Goal: Find specific page/section: Find specific page/section

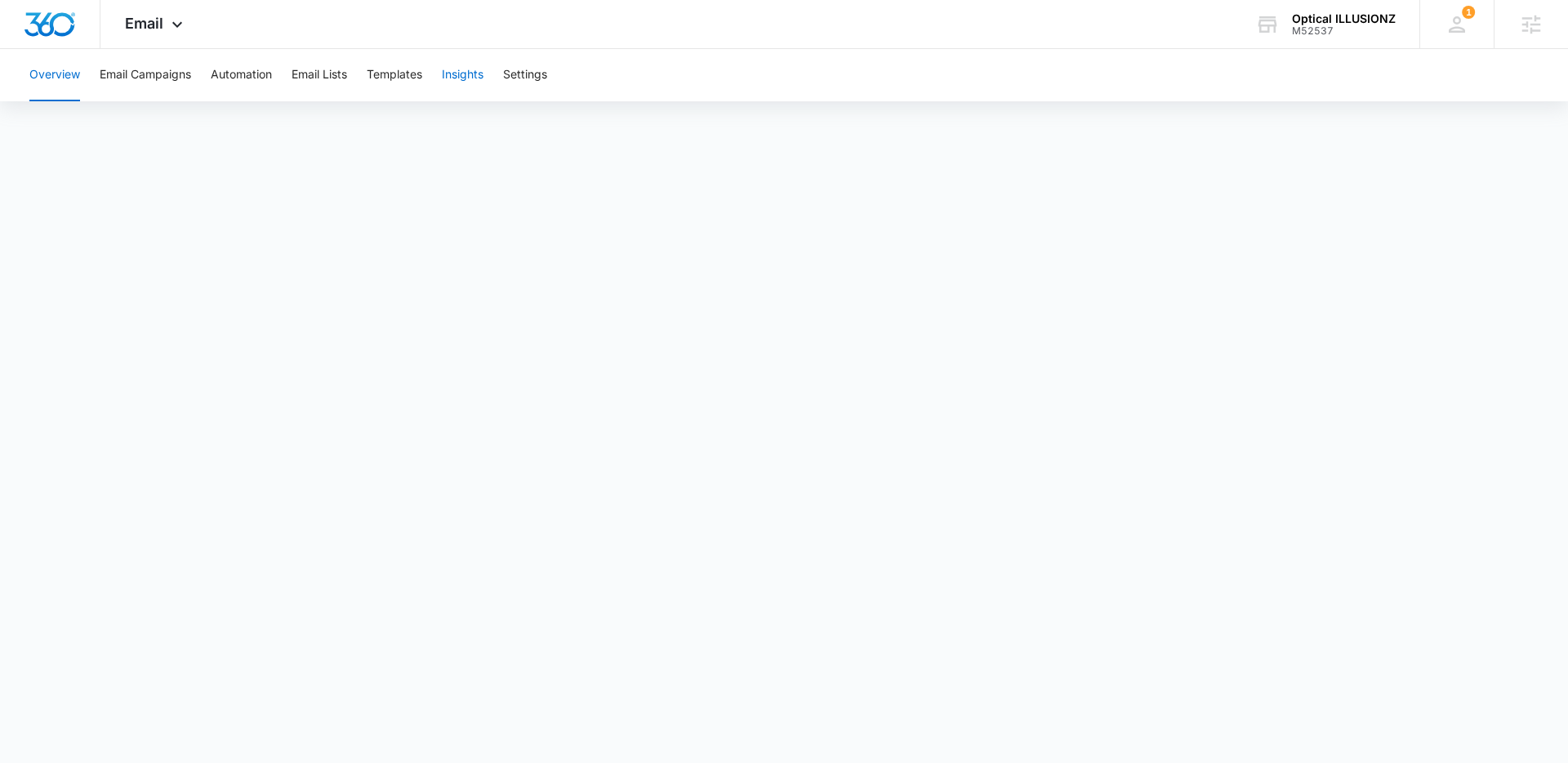
click at [461, 63] on button "Insights" at bounding box center [462, 75] width 41 height 52
click at [149, 30] on span "Email" at bounding box center [143, 23] width 38 height 17
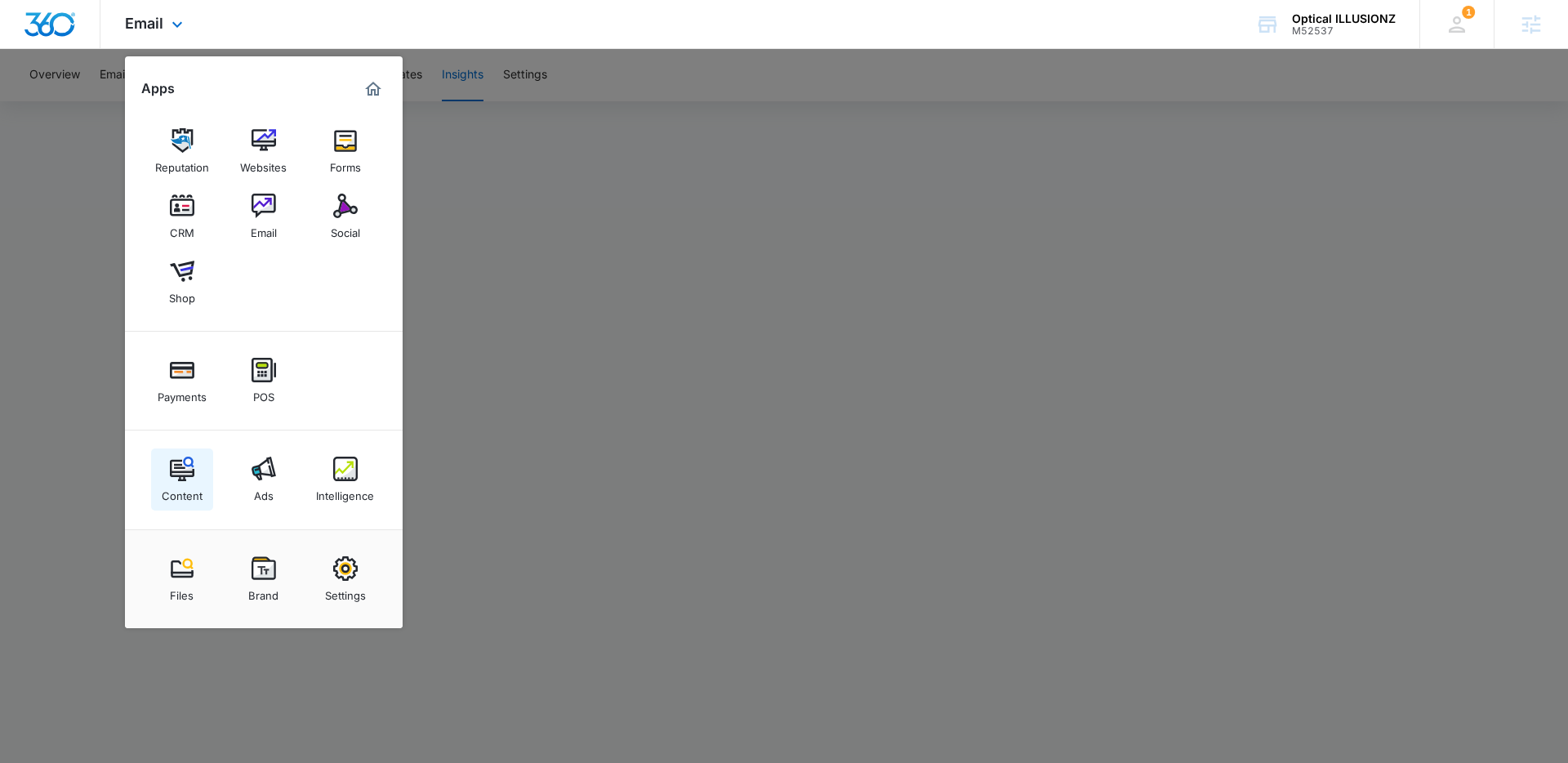
click at [200, 483] on div "Content" at bounding box center [183, 492] width 41 height 22
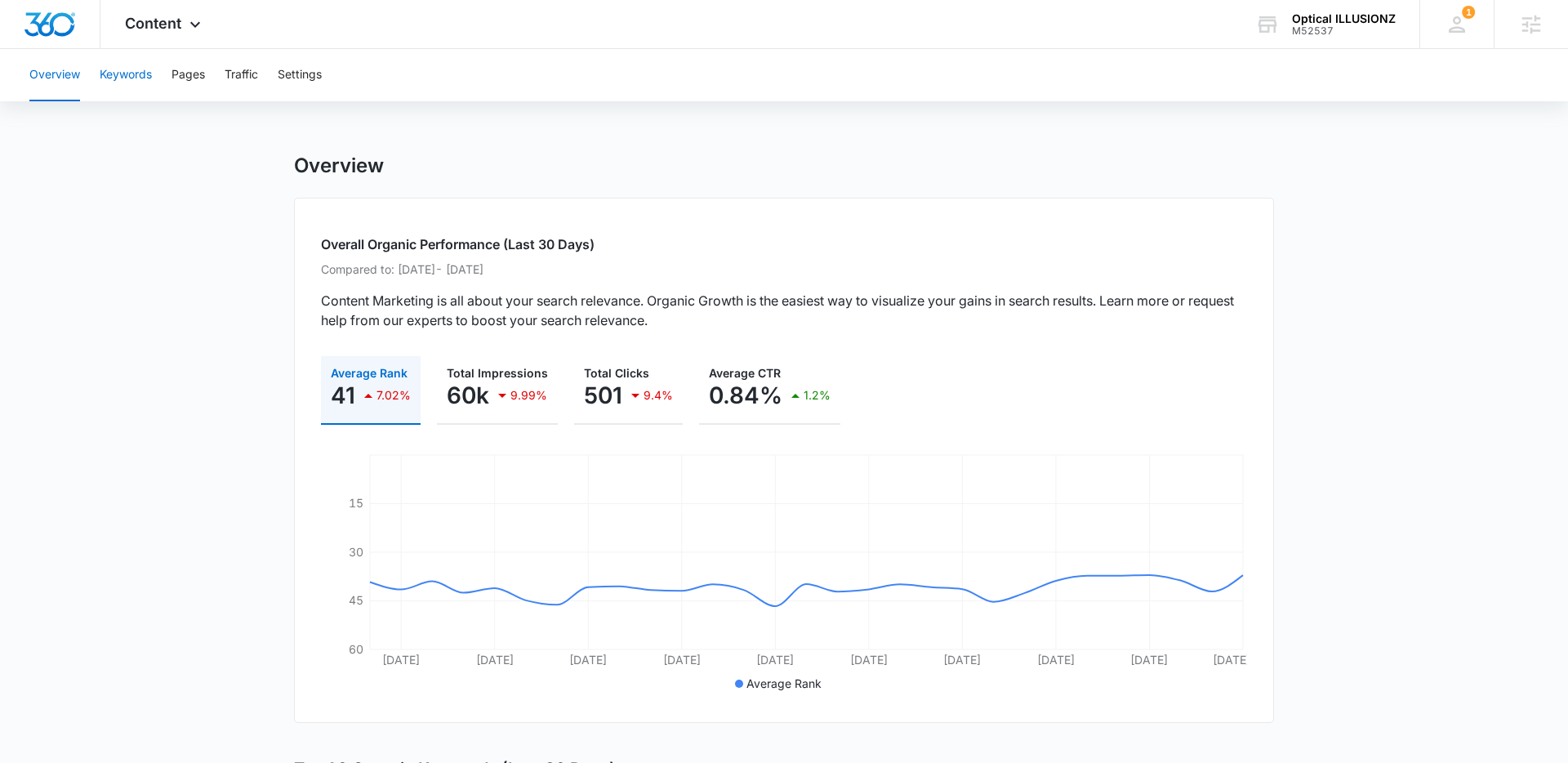
click at [130, 76] on button "Keywords" at bounding box center [125, 75] width 52 height 52
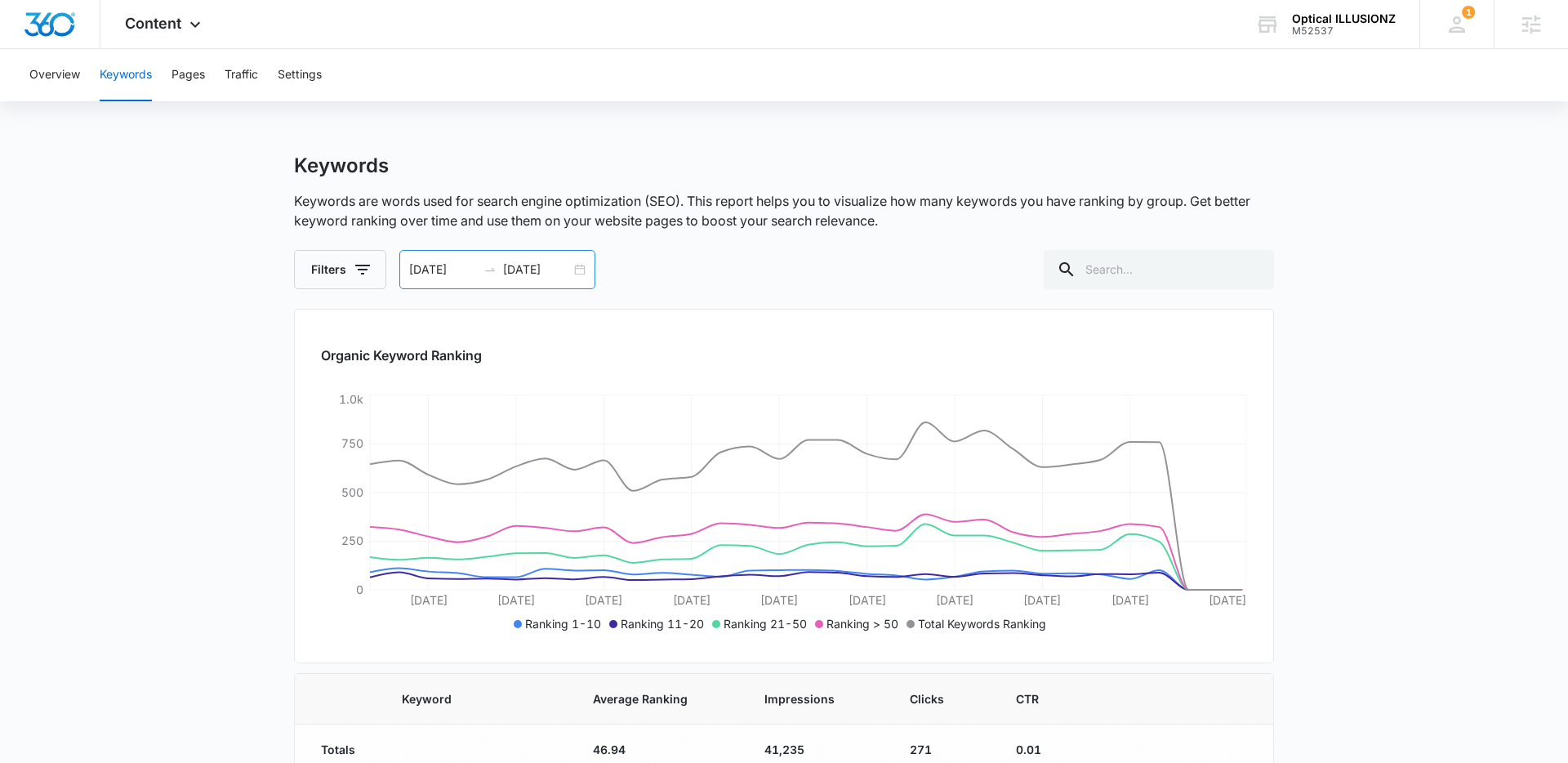
click at [575, 270] on div "[DATE] [DATE]" at bounding box center [498, 269] width 196 height 39
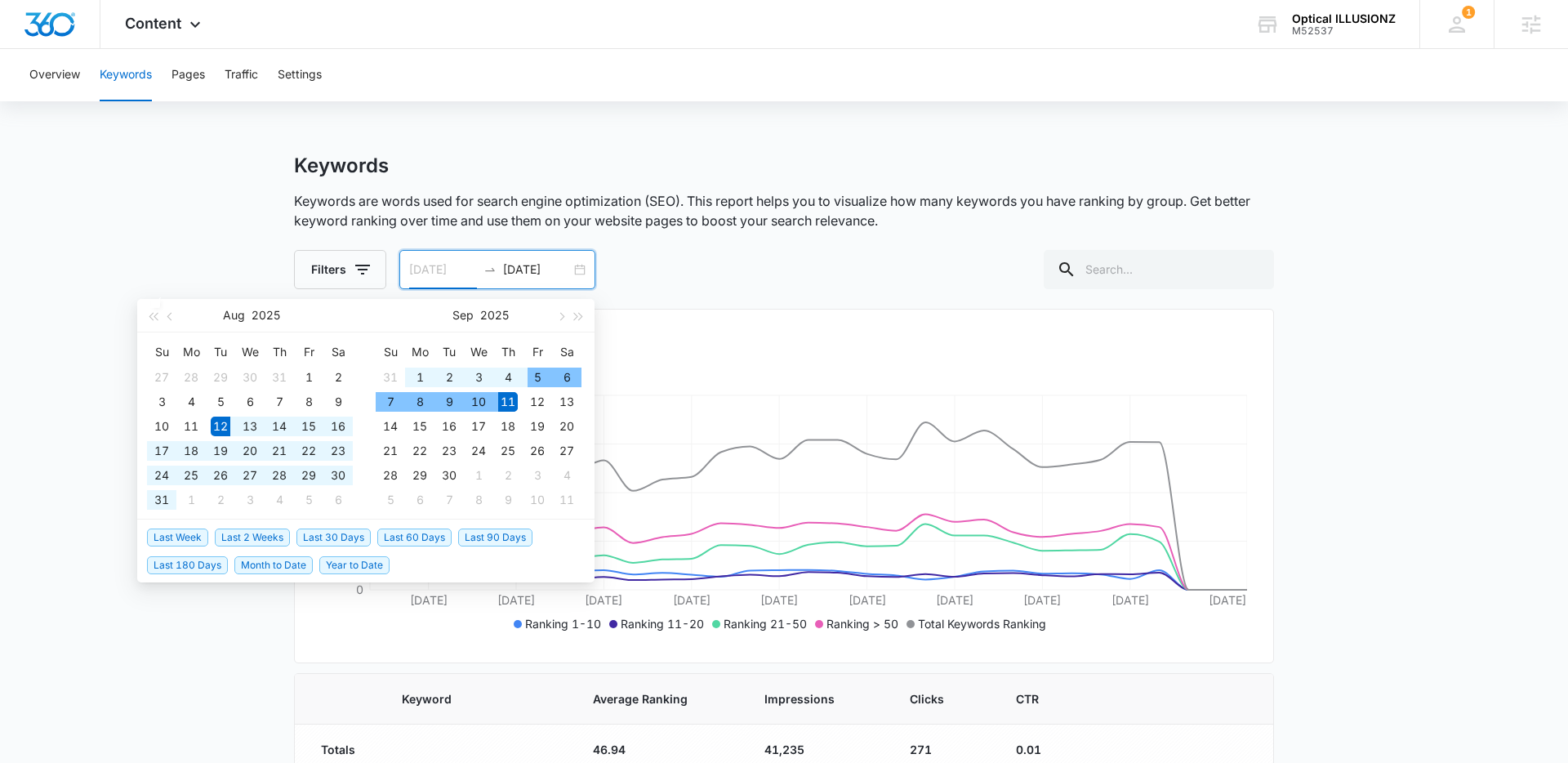
type input "[DATE]"
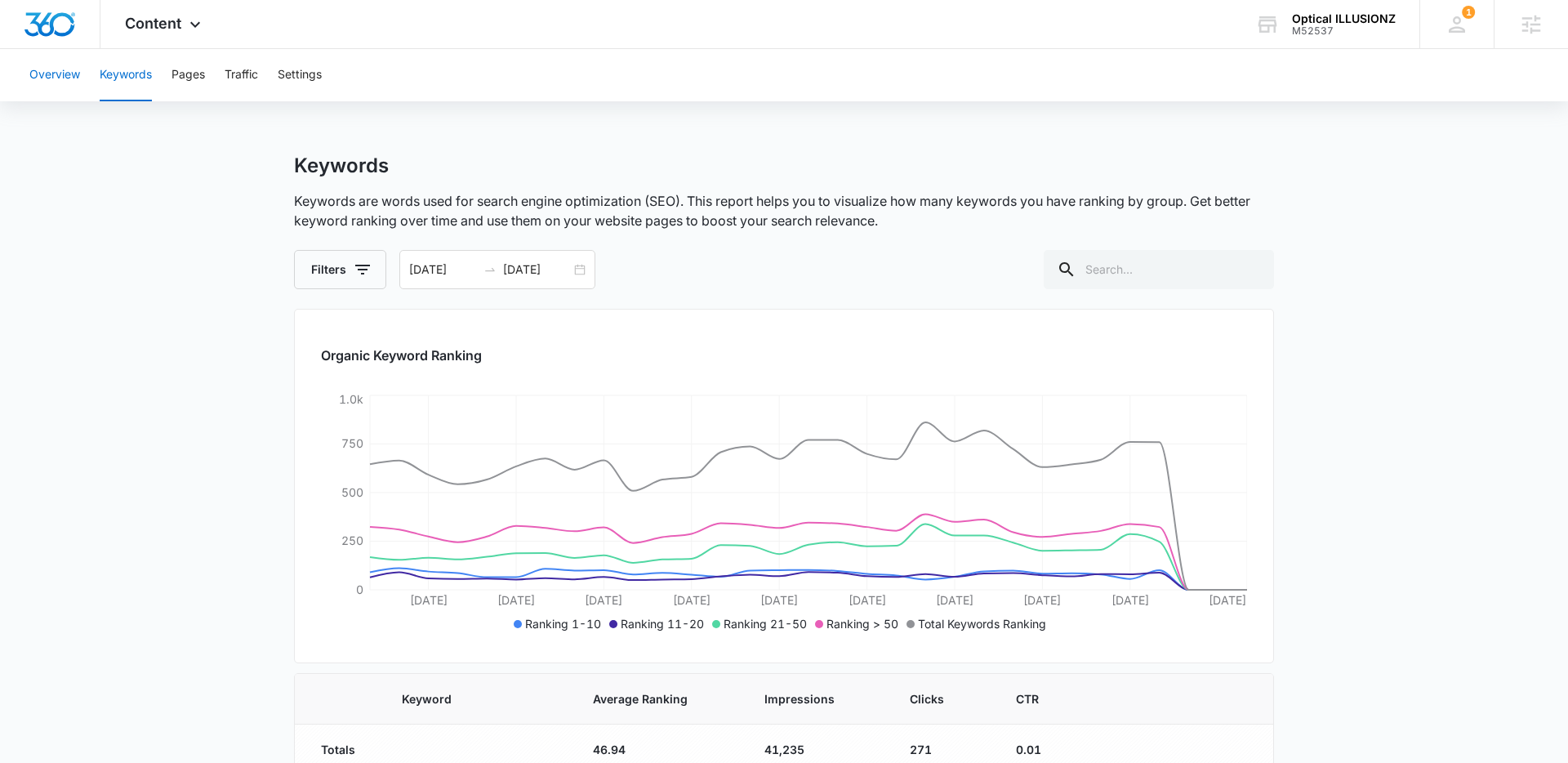
click at [44, 74] on button "Overview" at bounding box center [55, 75] width 51 height 52
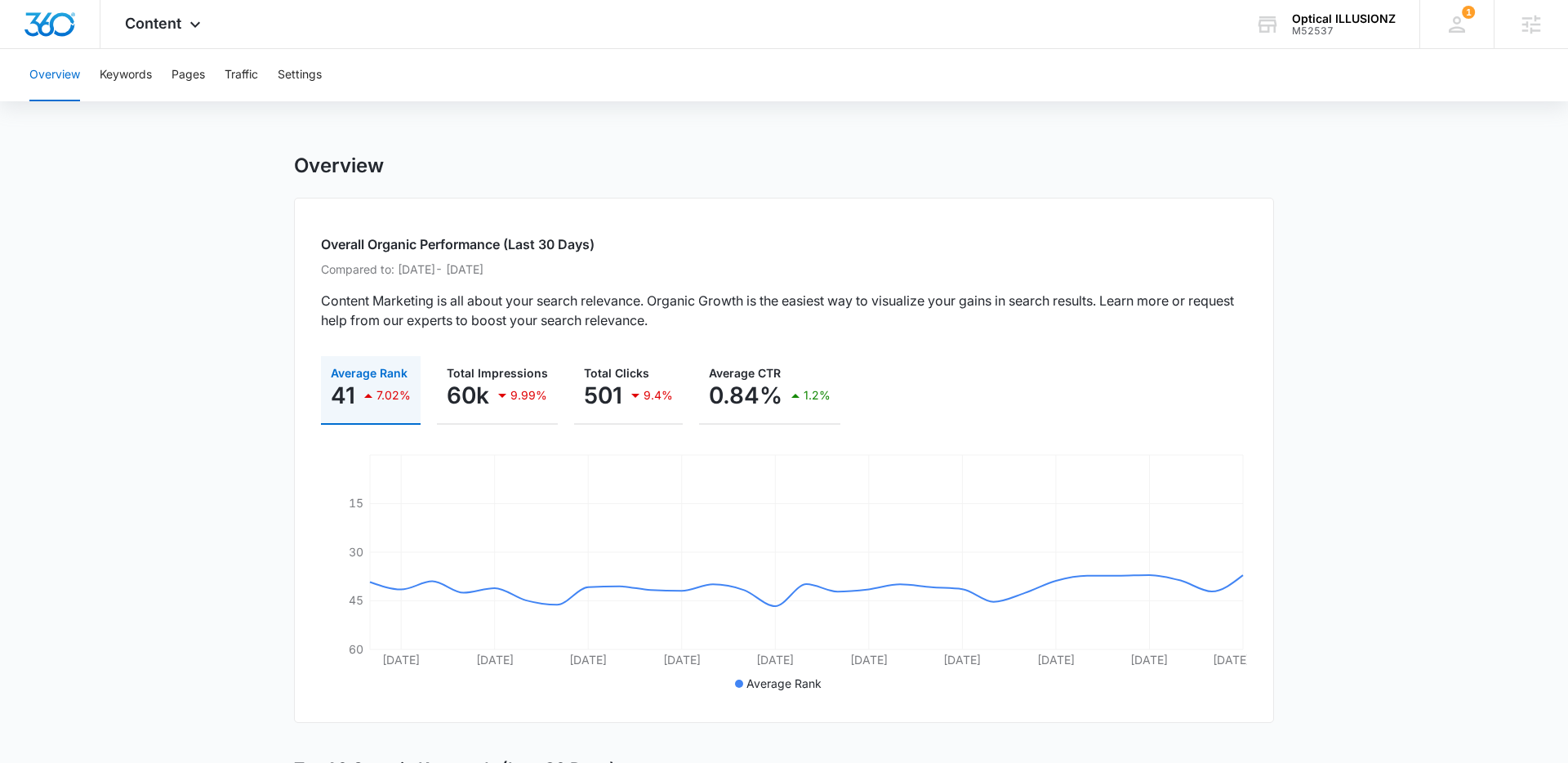
click at [144, 17] on span "Content" at bounding box center [152, 23] width 56 height 17
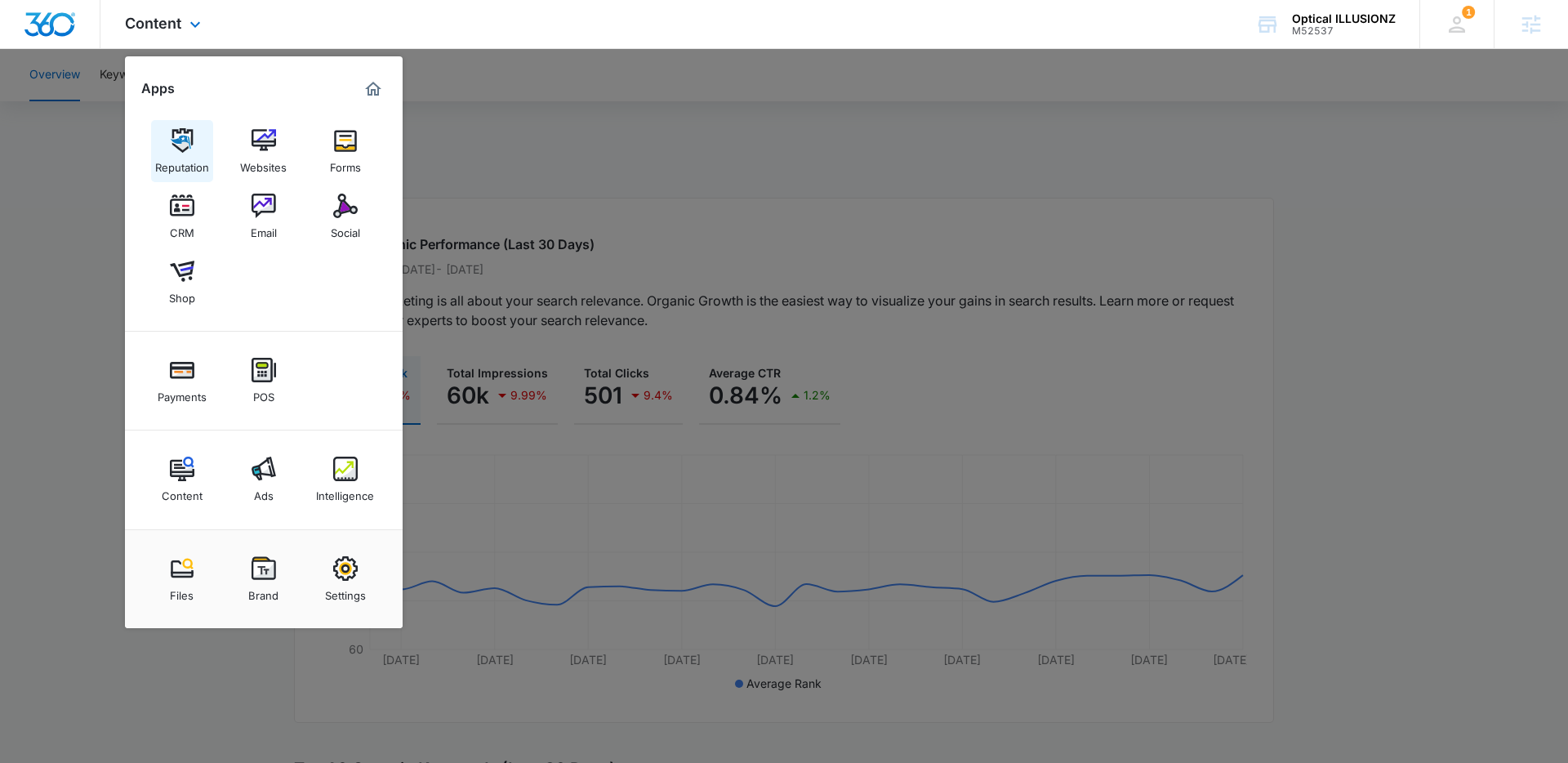
click at [170, 129] on img at bounding box center [182, 140] width 25 height 25
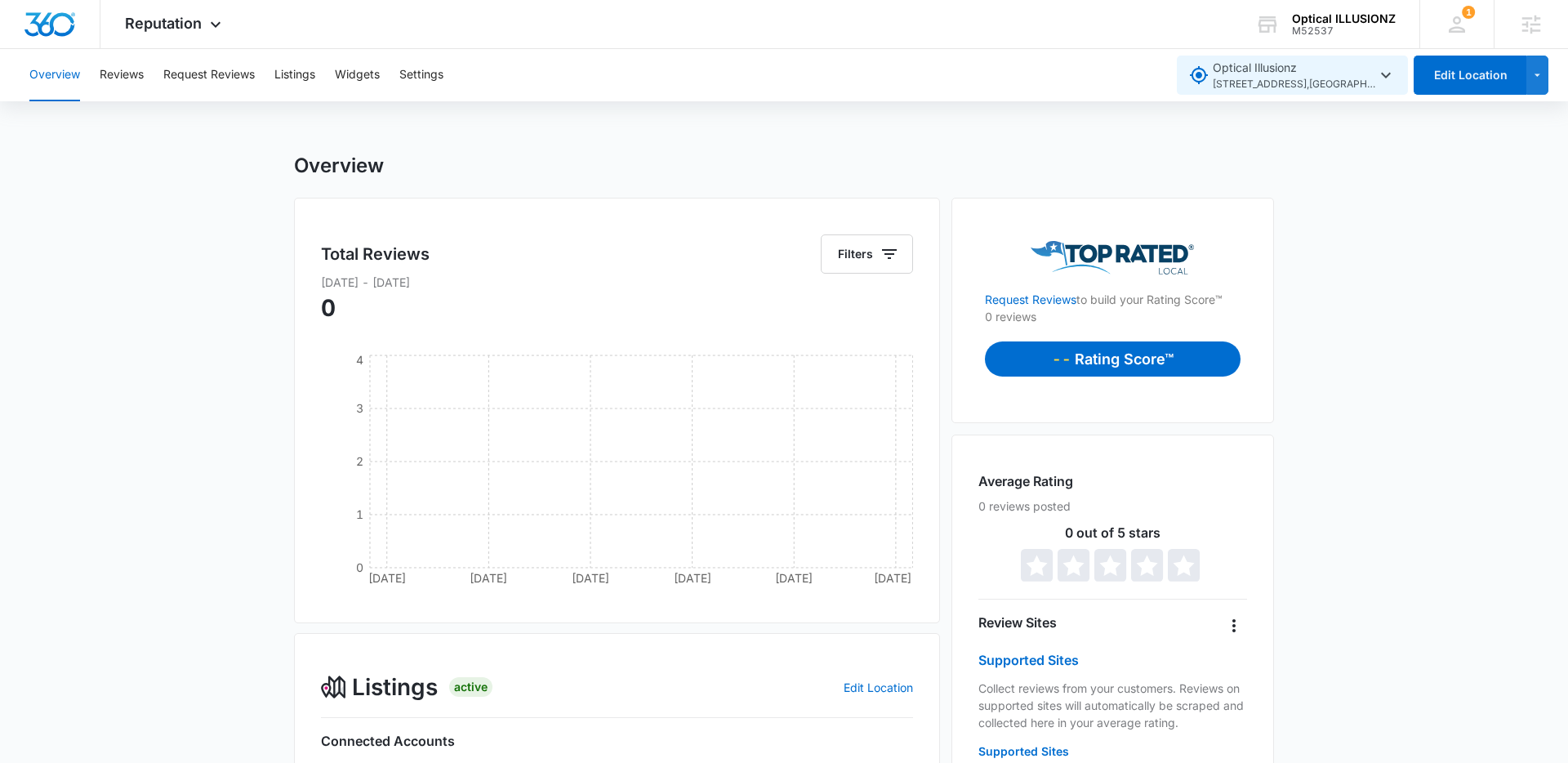
click at [1294, 76] on span "Optical Illusionz [STREET_ADDRESS]" at bounding box center [1294, 76] width 163 height 33
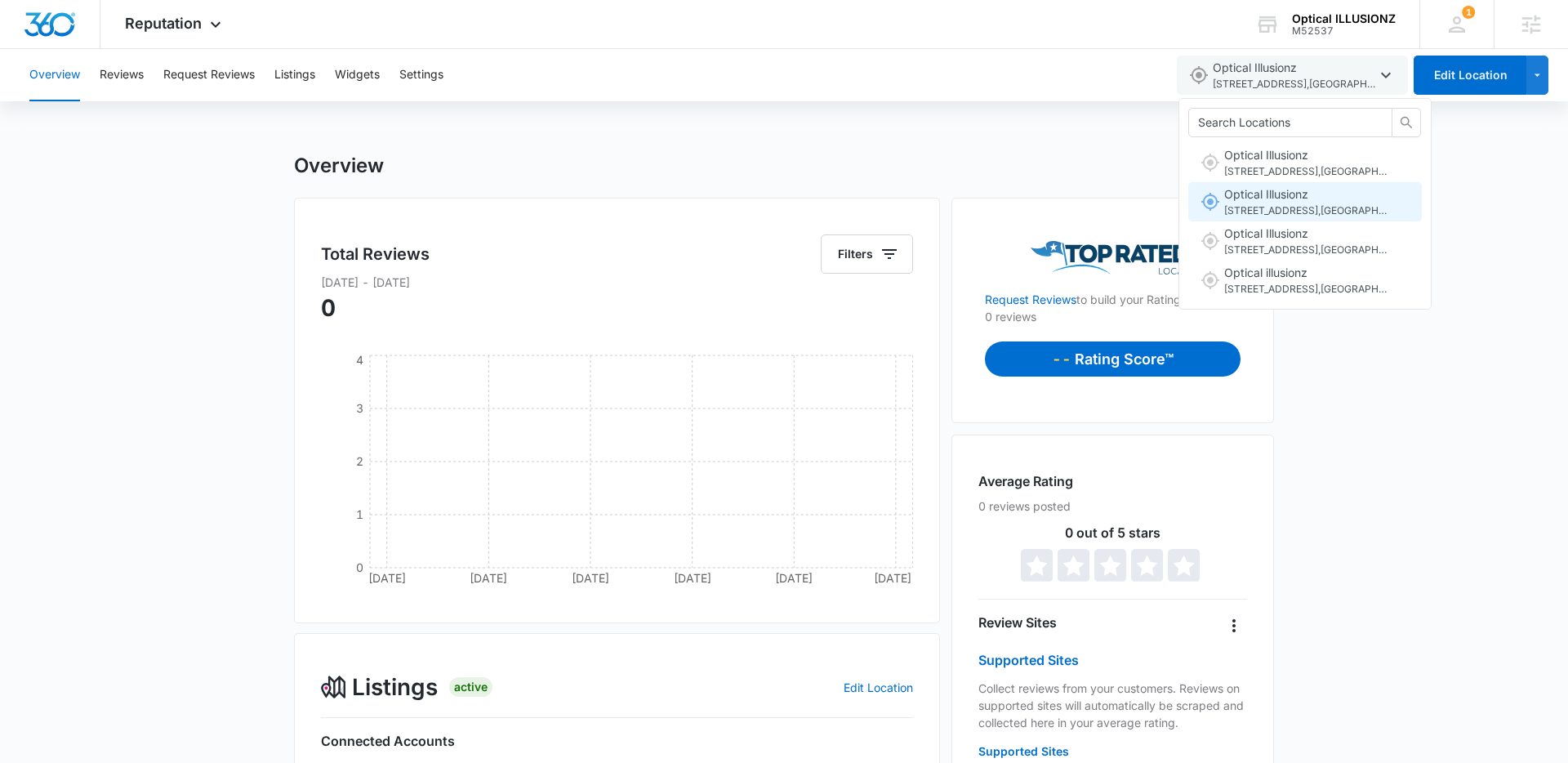
click at [1241, 204] on span "[STREET_ADDRESS]" at bounding box center [1306, 211] width 163 height 16
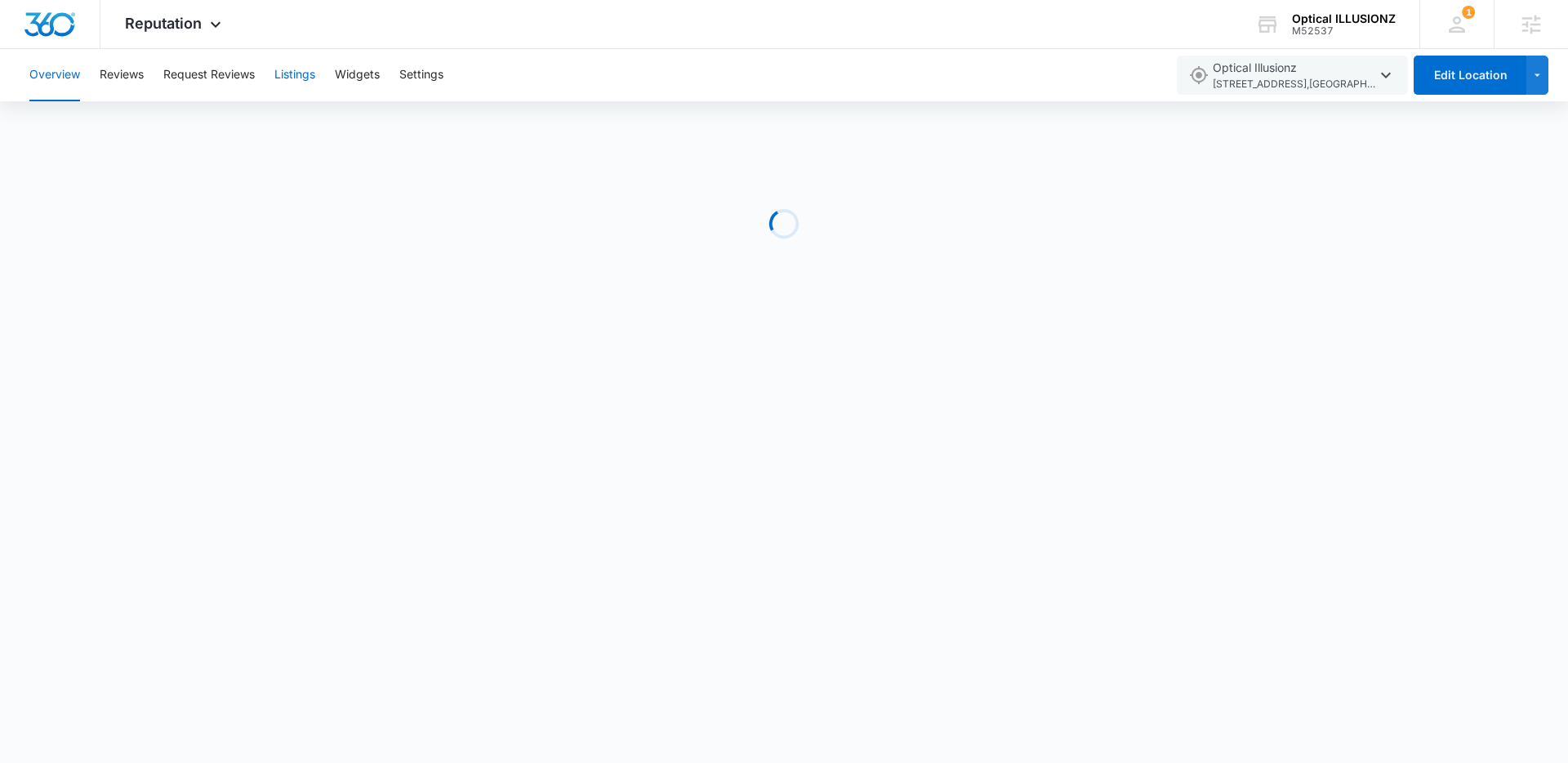
click at [311, 76] on button "Listings" at bounding box center [295, 75] width 41 height 52
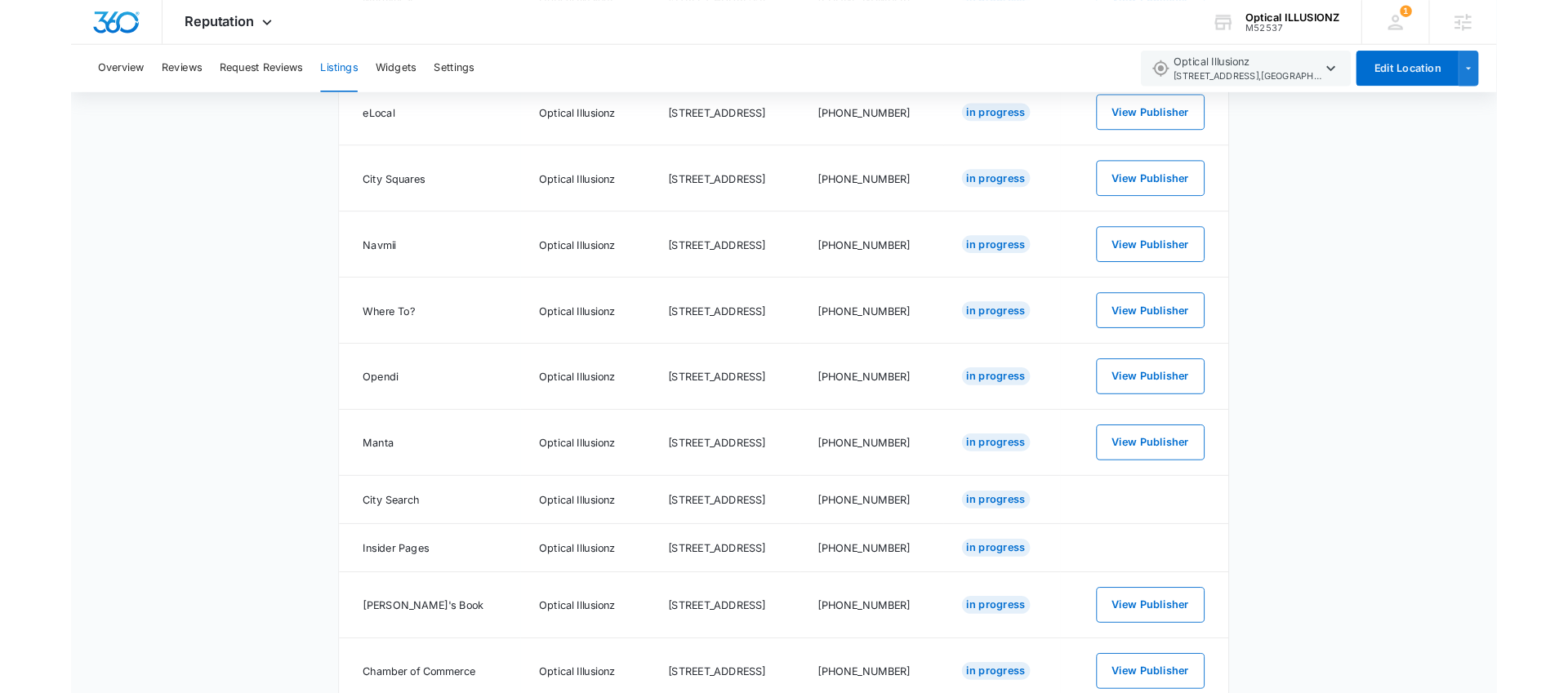
scroll to position [953, 0]
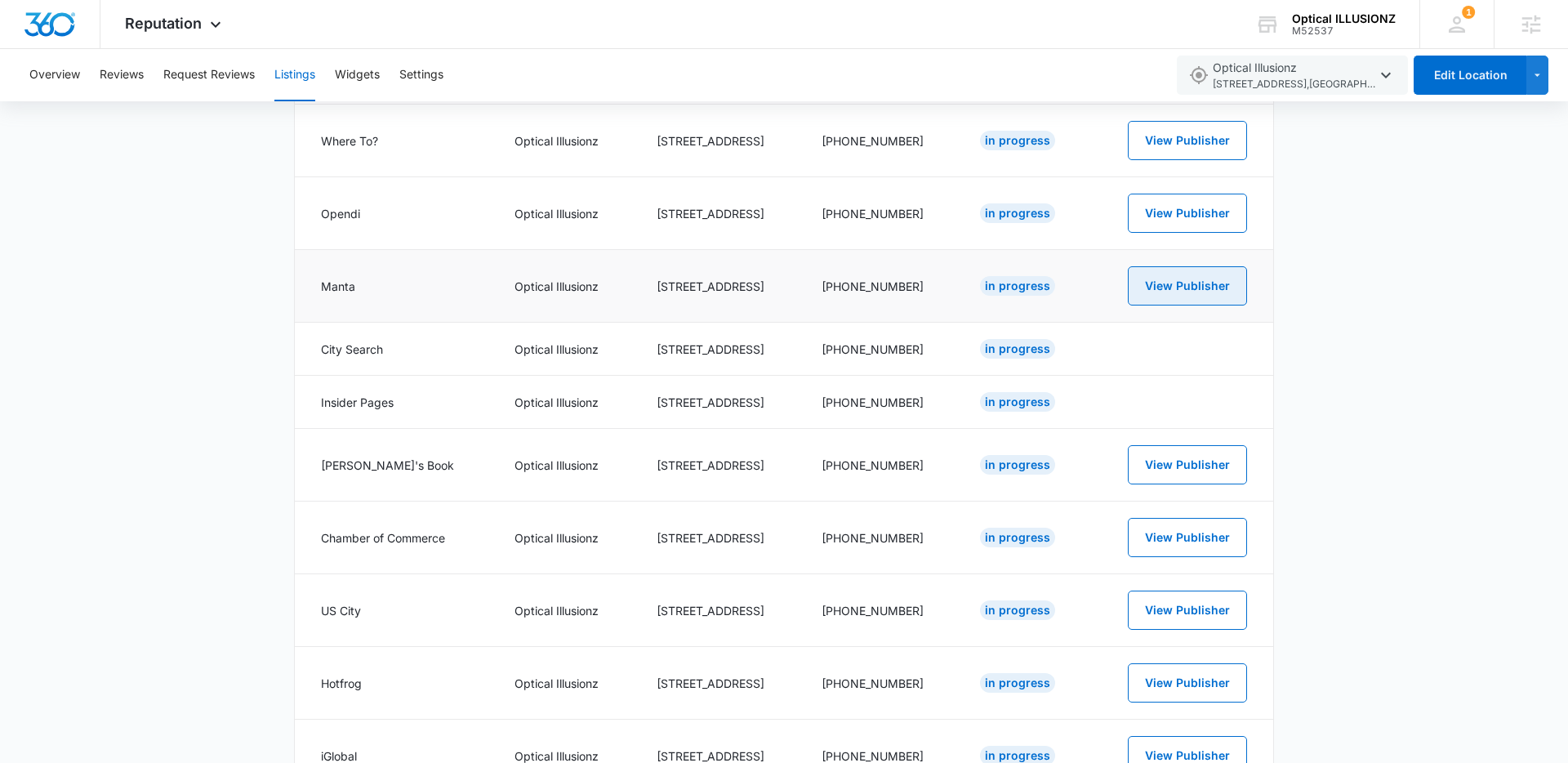
click at [1186, 290] on button "View Publisher" at bounding box center [1187, 286] width 119 height 39
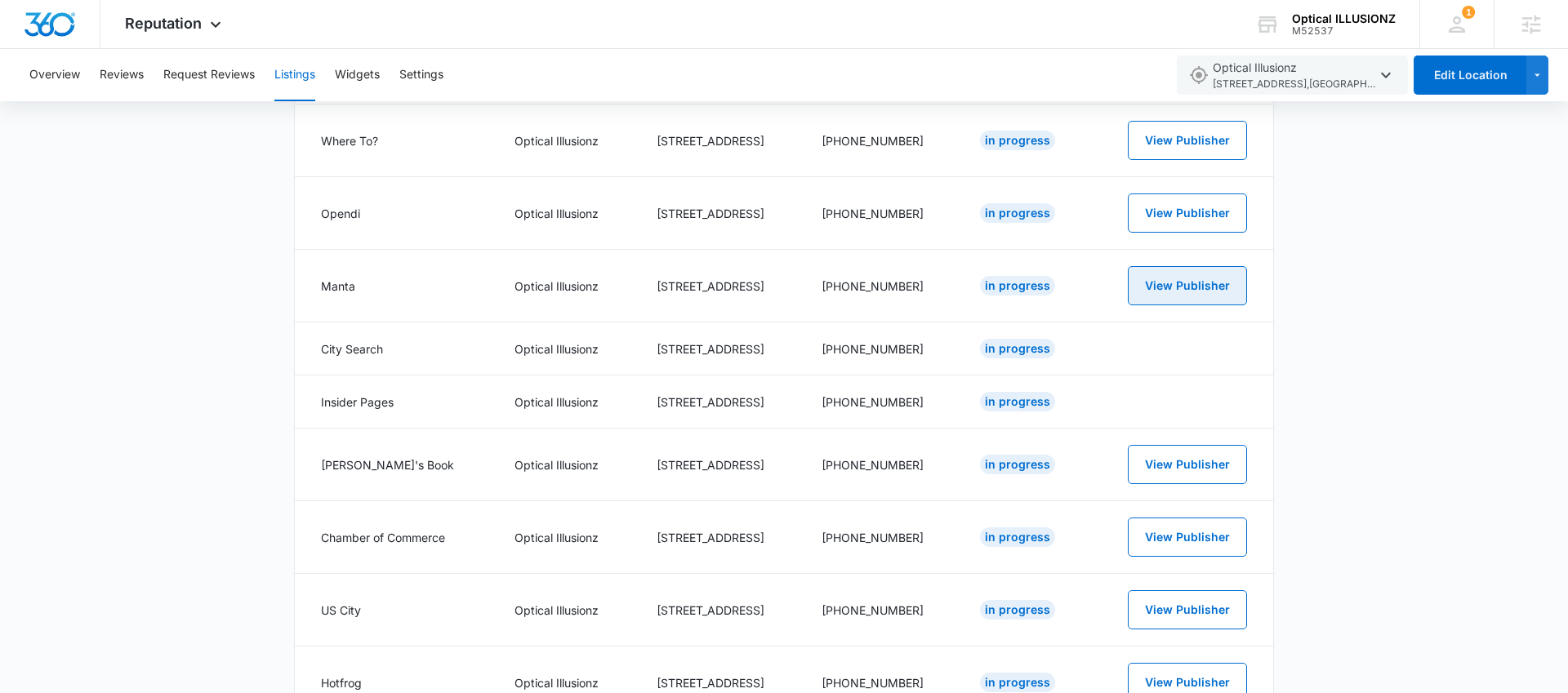
scroll to position [953, 0]
click at [192, 27] on span "Reputation" at bounding box center [163, 23] width 77 height 17
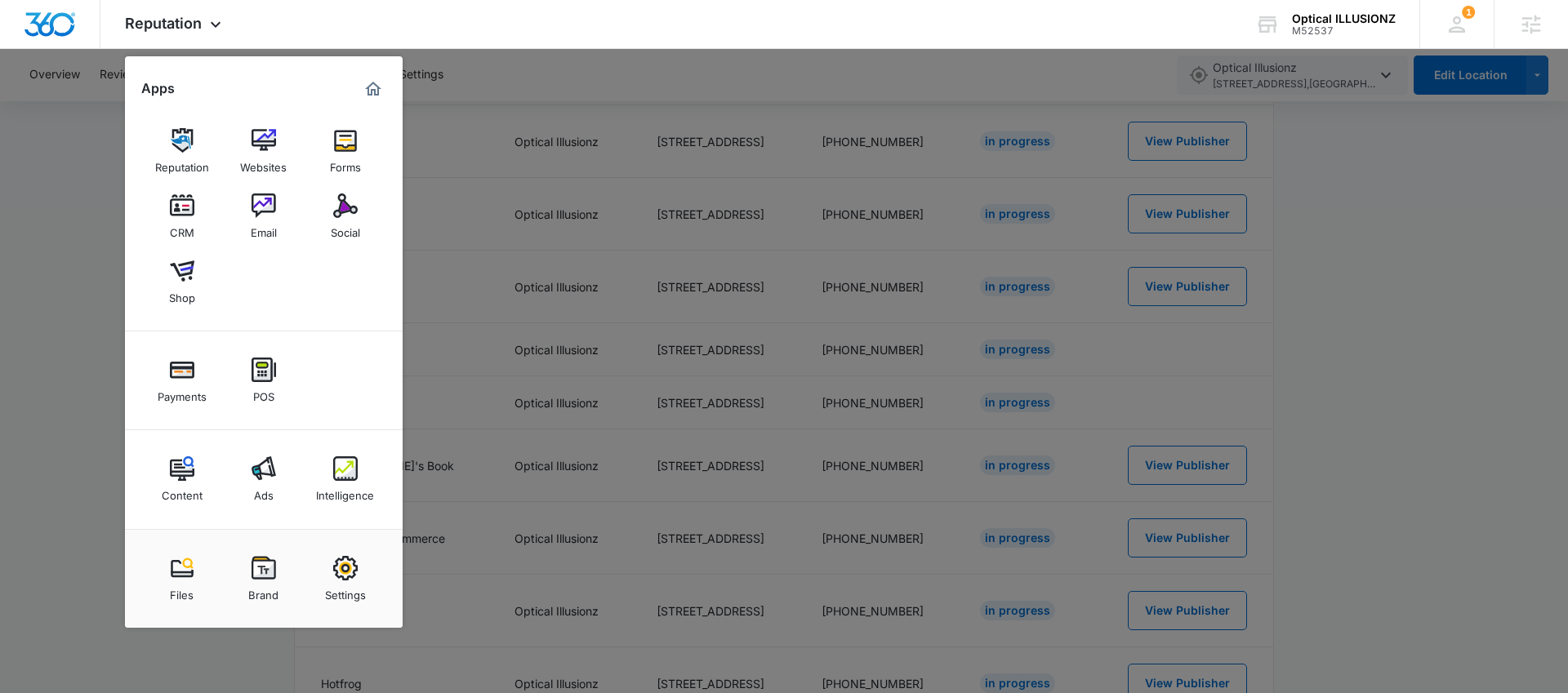
click at [94, 415] on div at bounding box center [784, 346] width 1568 height 693
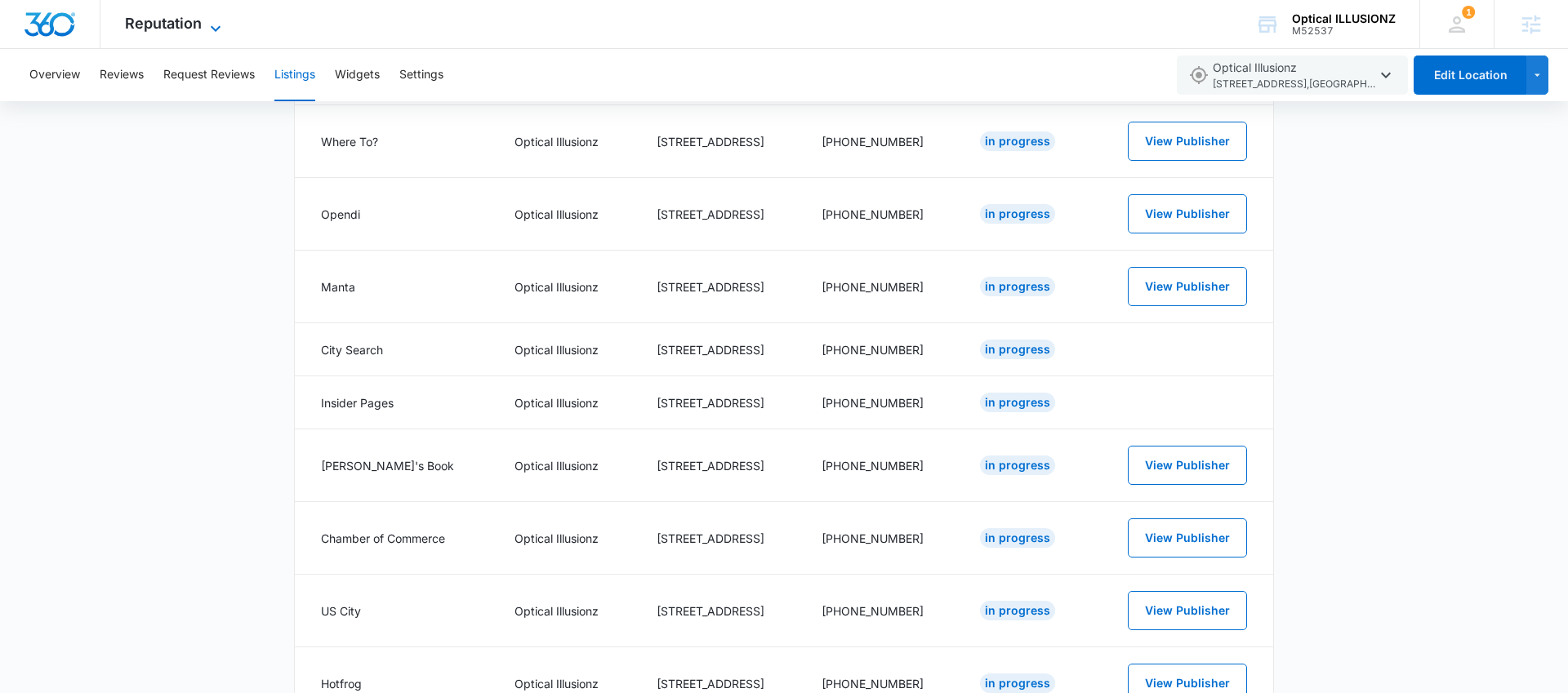
click at [175, 27] on span "Reputation" at bounding box center [163, 23] width 77 height 17
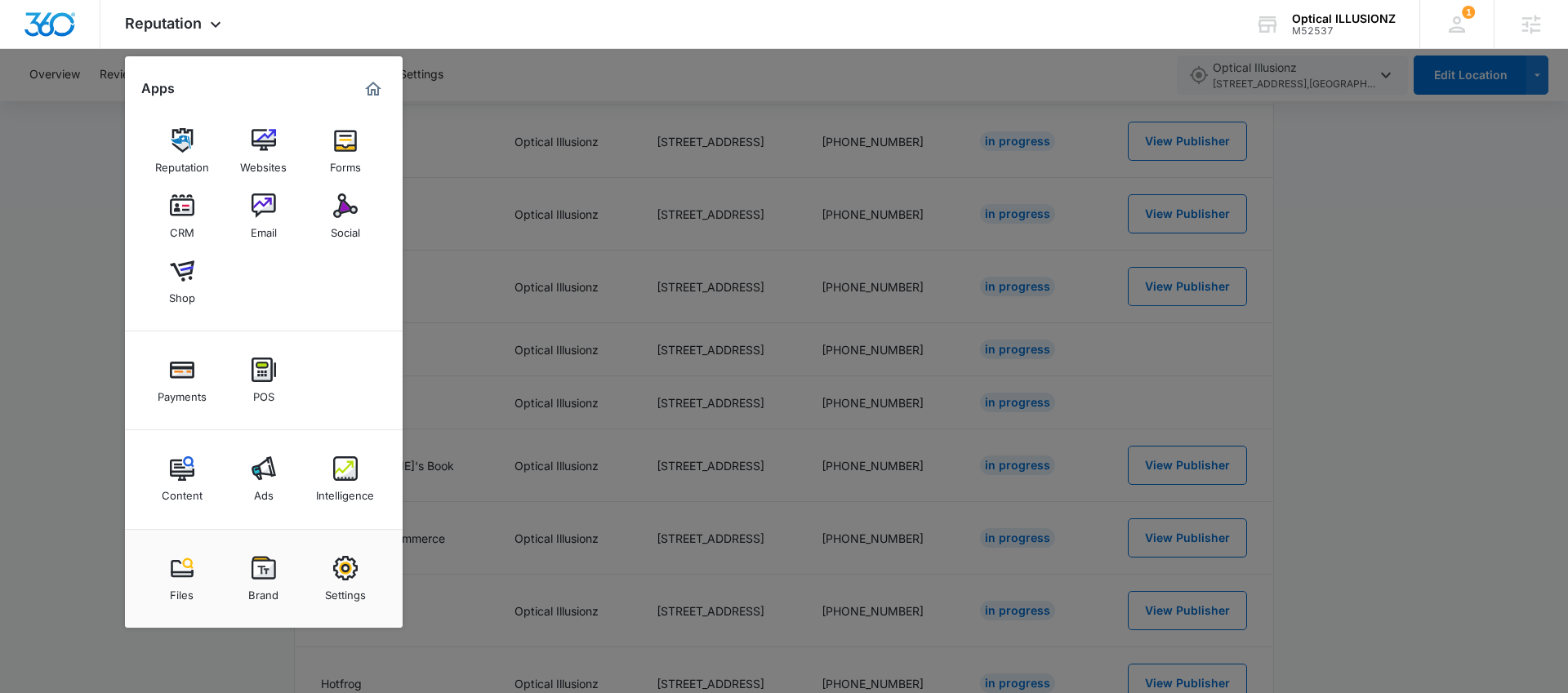
click at [71, 350] on div at bounding box center [784, 346] width 1568 height 693
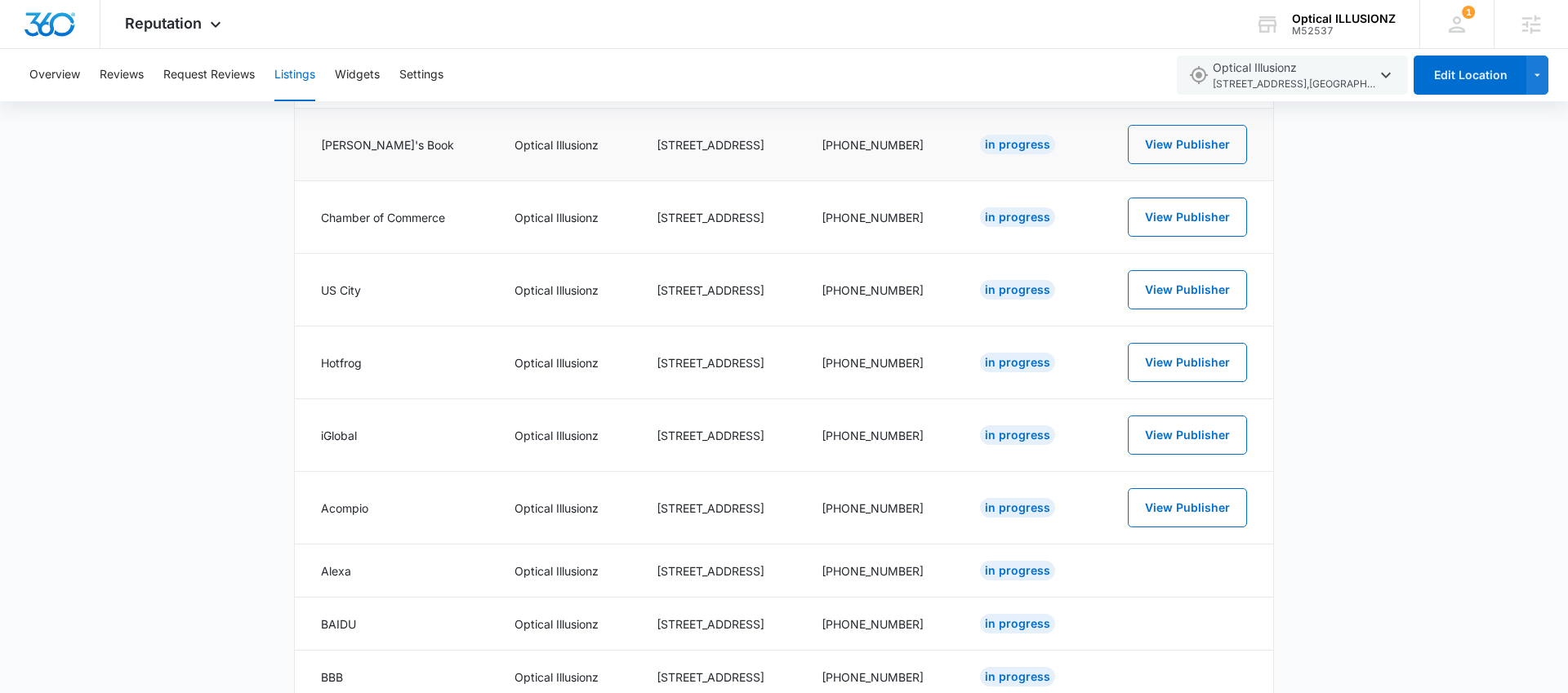
scroll to position [1338, 0]
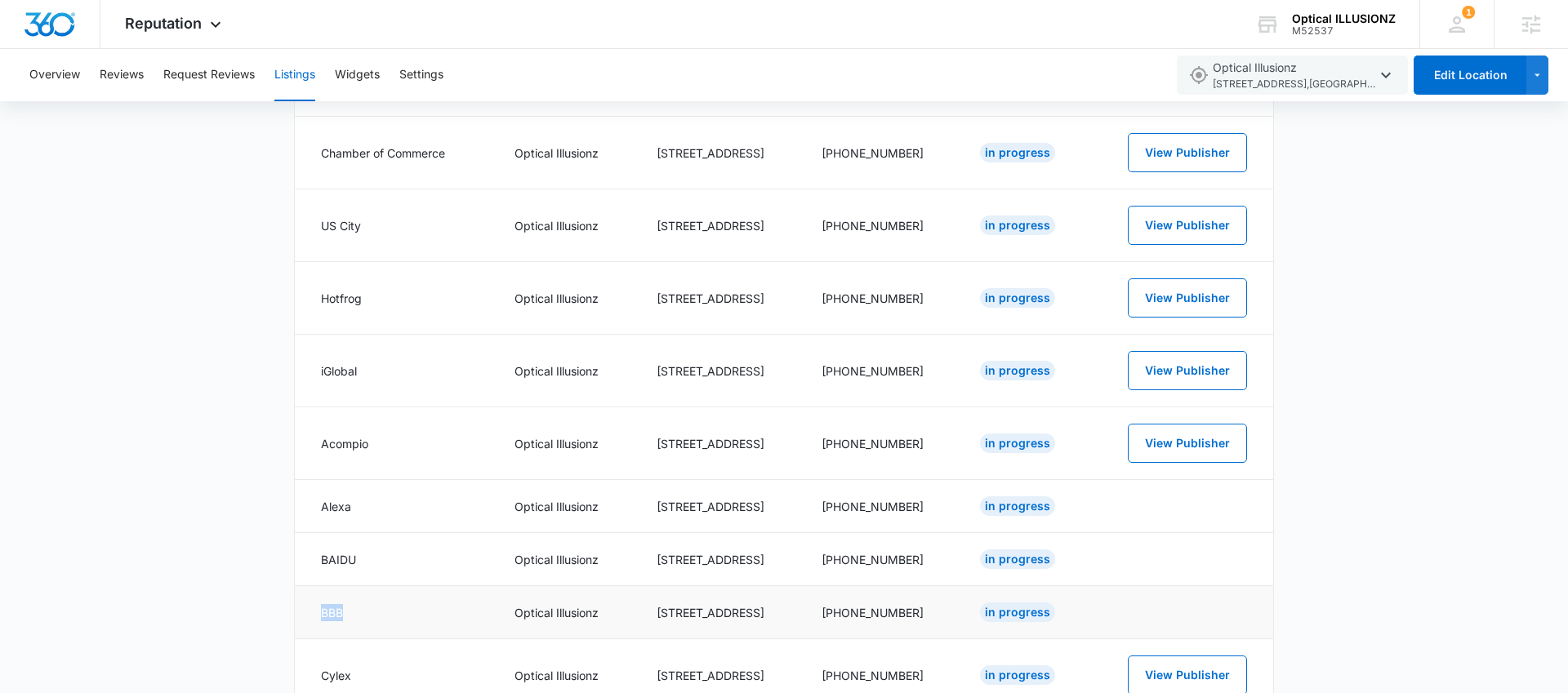
drag, startPoint x: 352, startPoint y: 609, endPoint x: 295, endPoint y: 611, distance: 57.0
click at [295, 611] on td "BBB" at bounding box center [395, 613] width 200 height 53
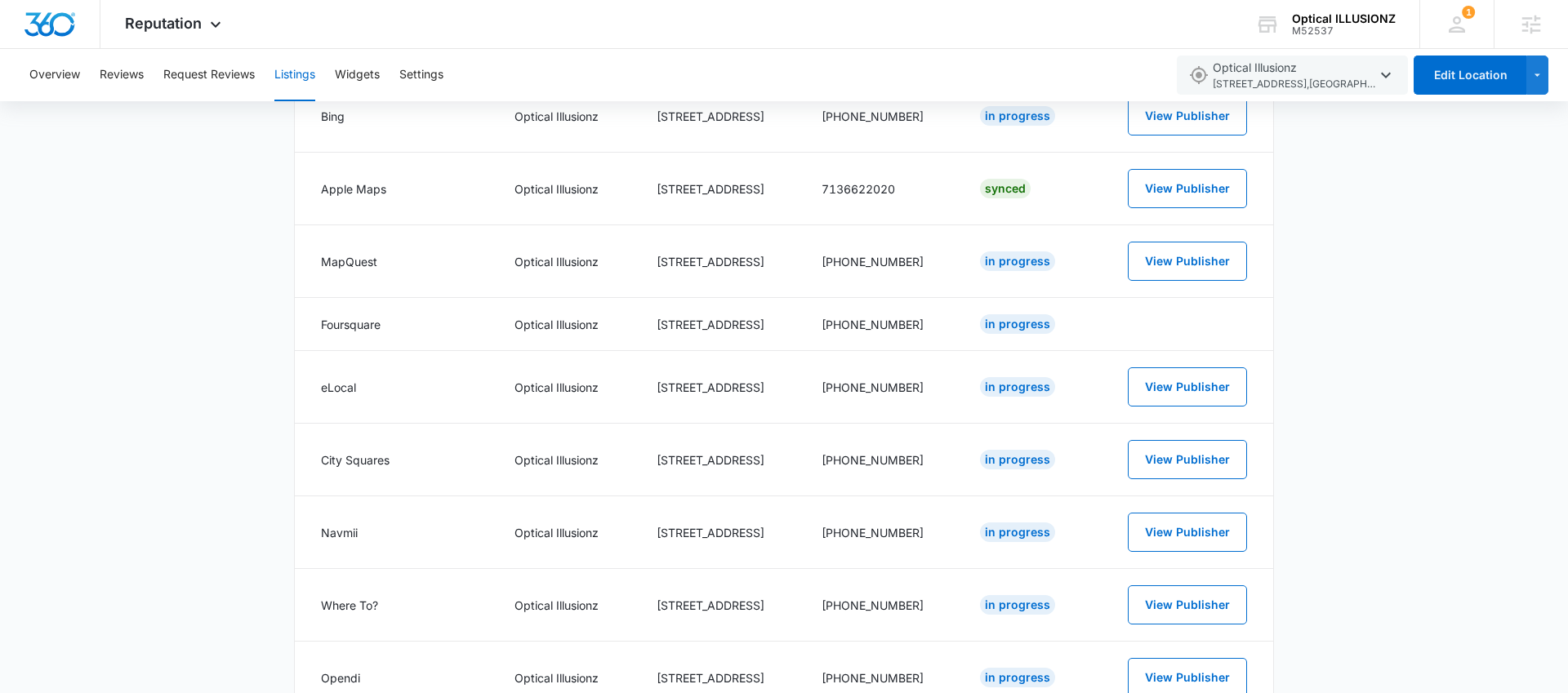
scroll to position [473, 0]
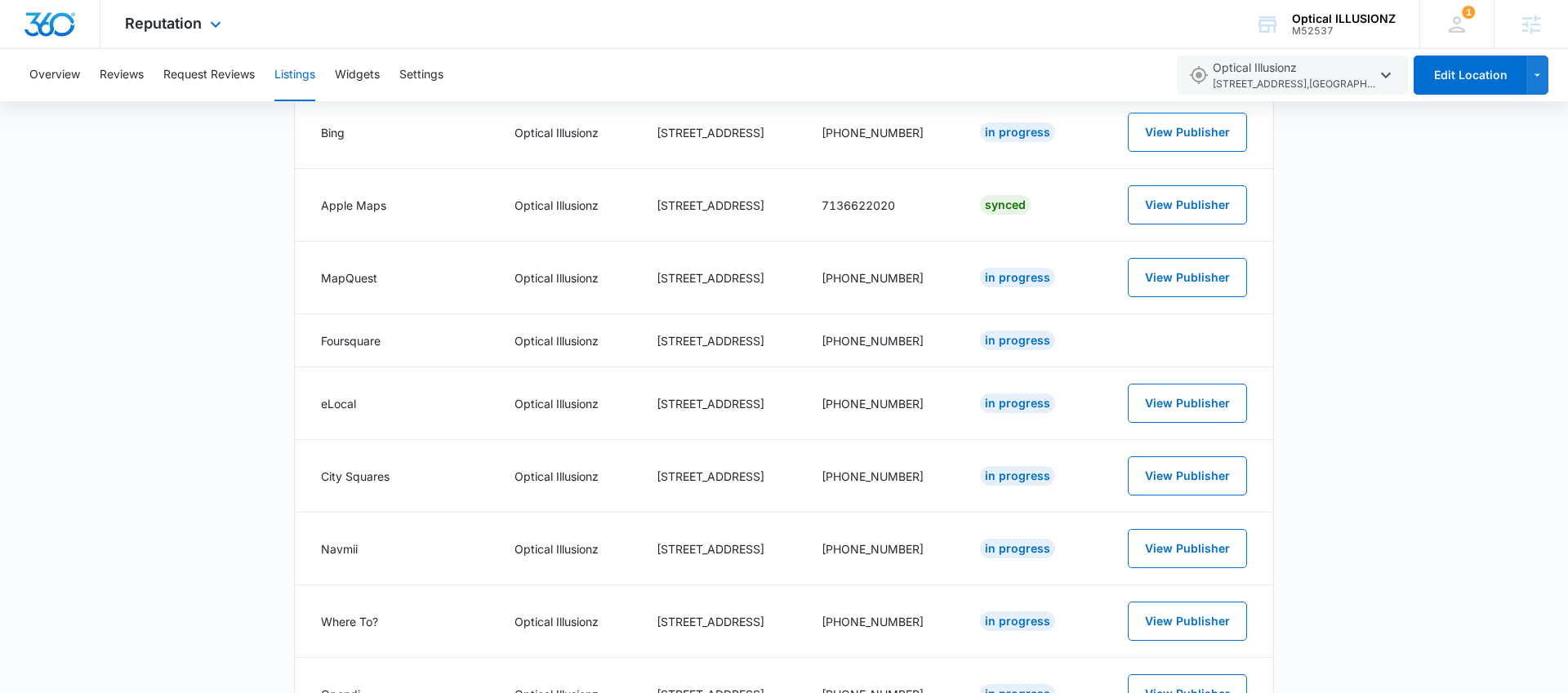
click at [202, 22] on div "Reputation Apps Reputation Websites Forms CRM Email Social Shop Payments POS Co…" at bounding box center [175, 24] width 149 height 48
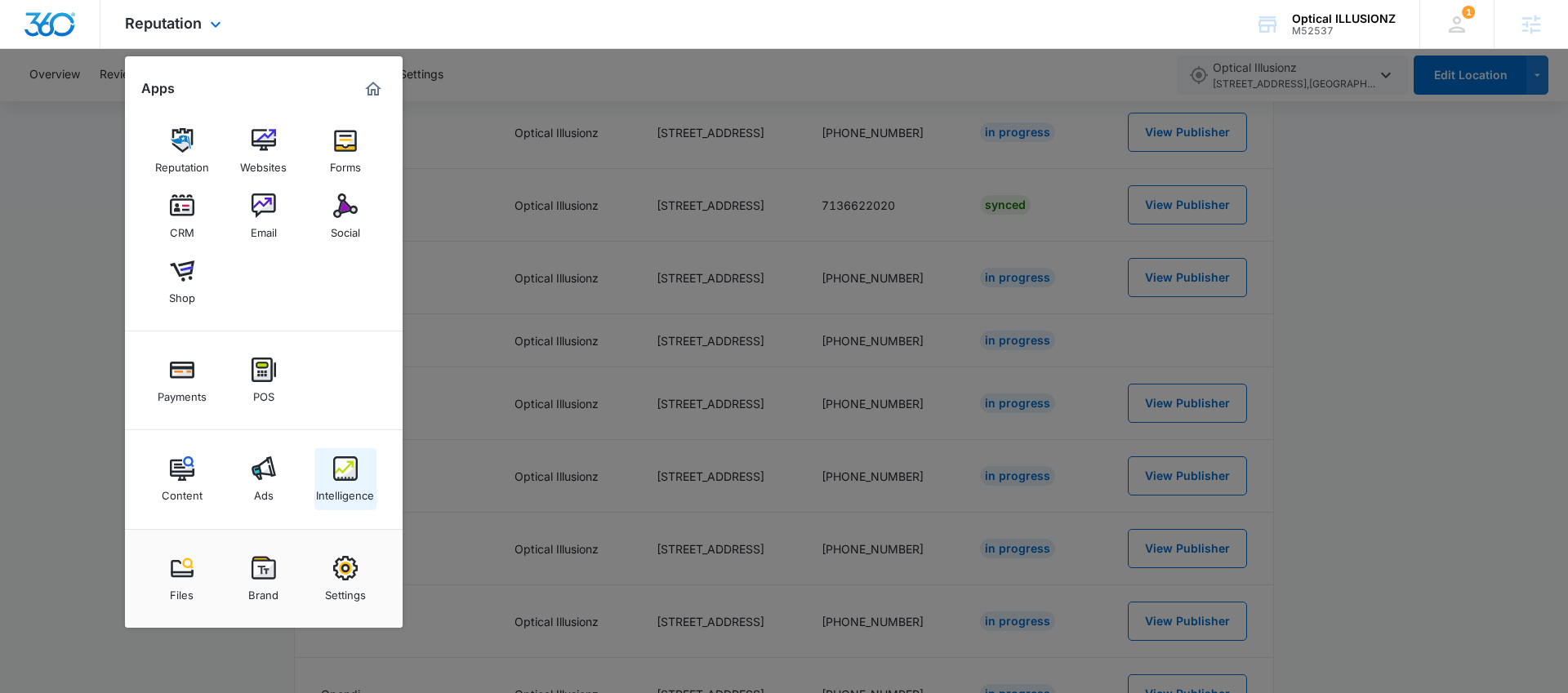
click at [348, 477] on img at bounding box center [345, 468] width 25 height 25
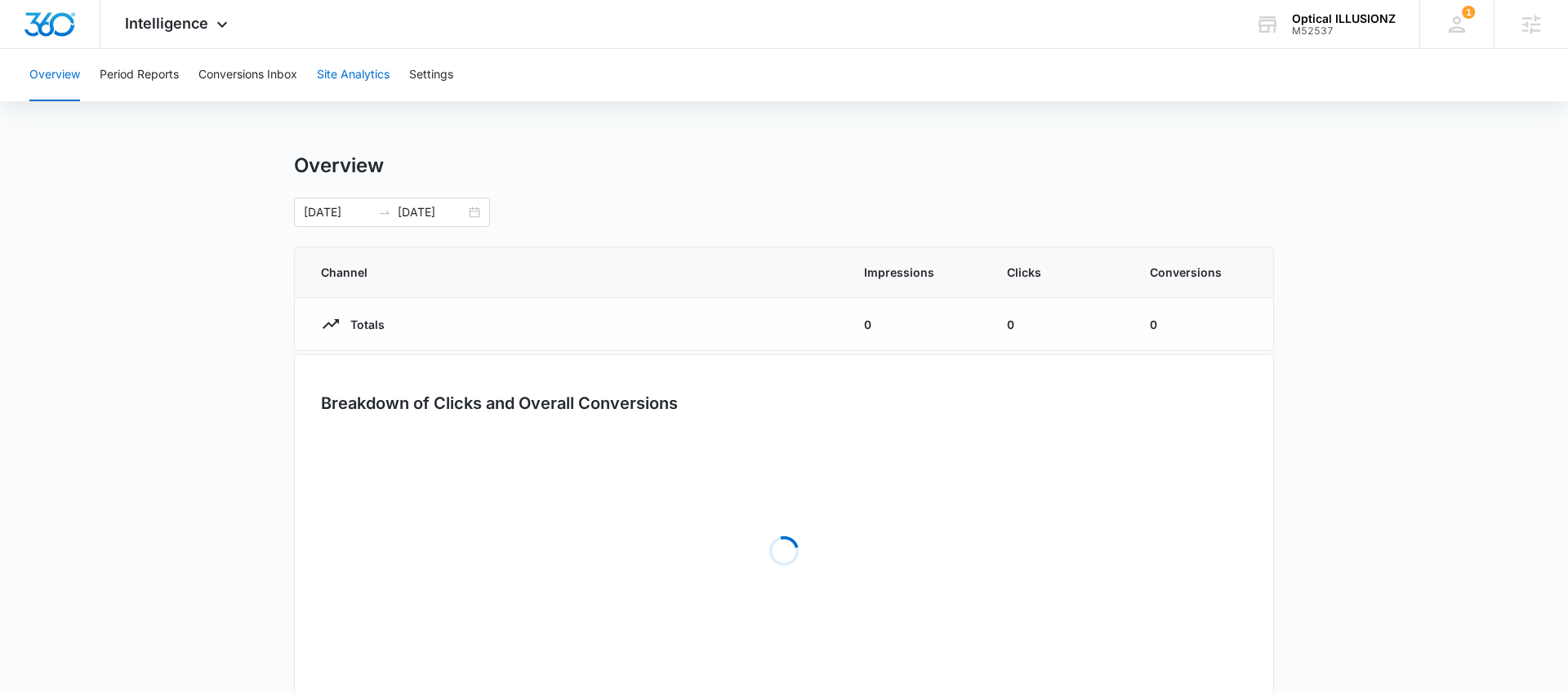
click at [341, 82] on button "Site Analytics" at bounding box center [353, 75] width 73 height 52
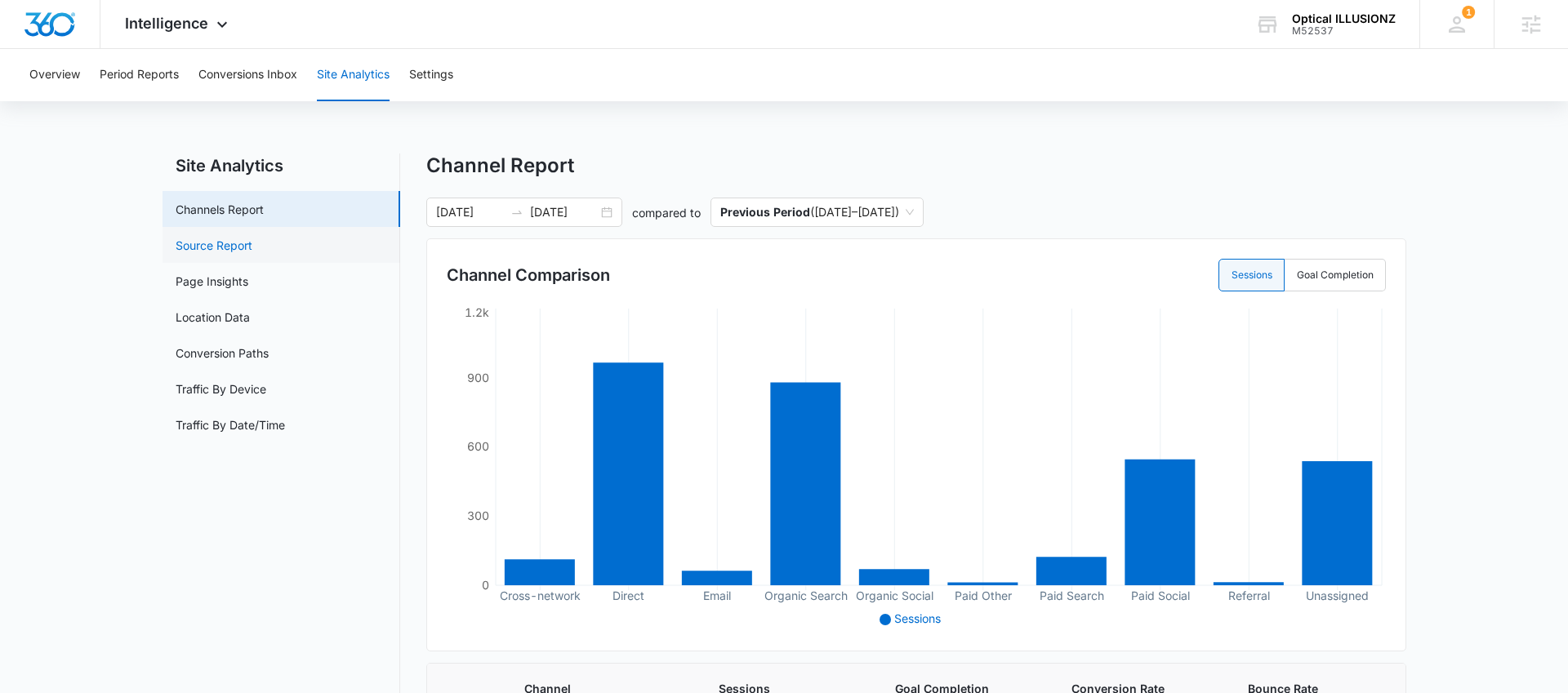
click at [252, 250] on link "Source Report" at bounding box center [214, 244] width 77 height 17
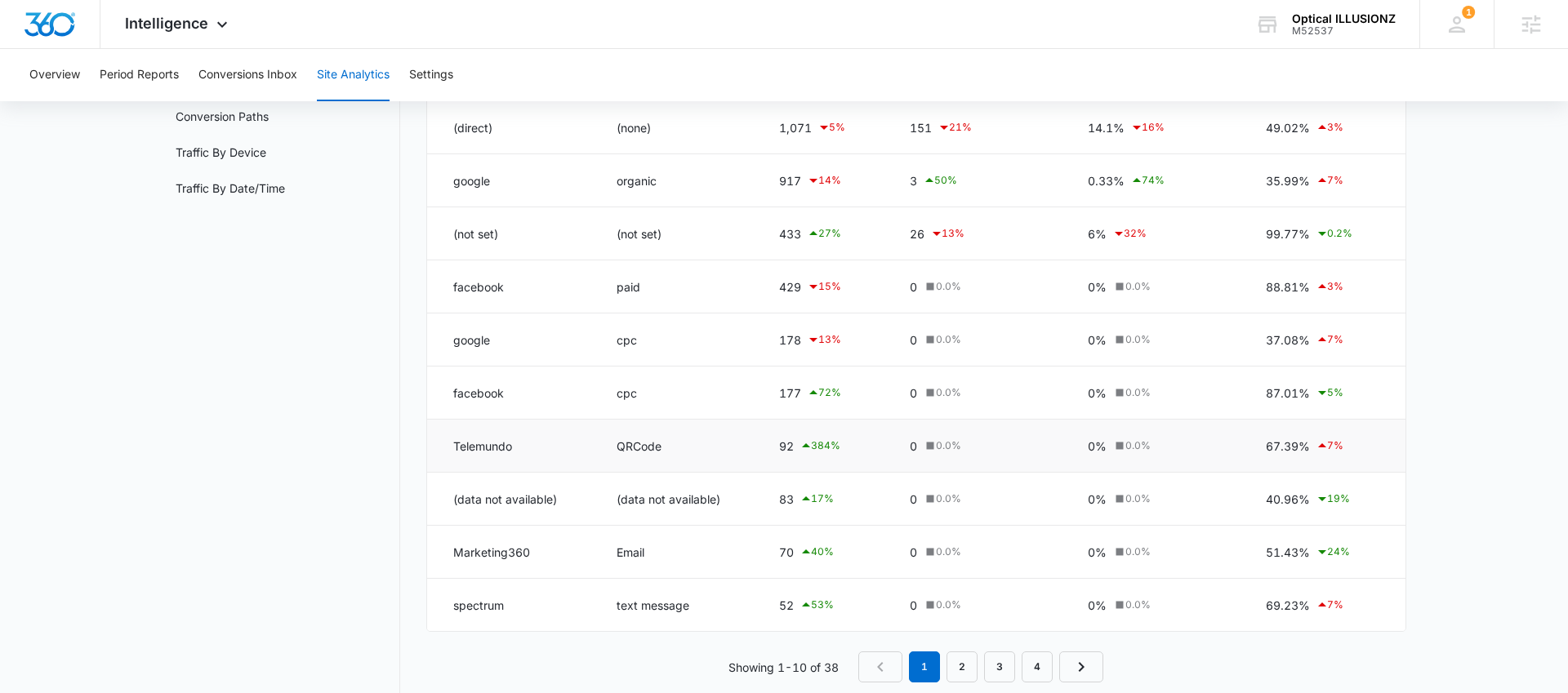
scroll to position [265, 0]
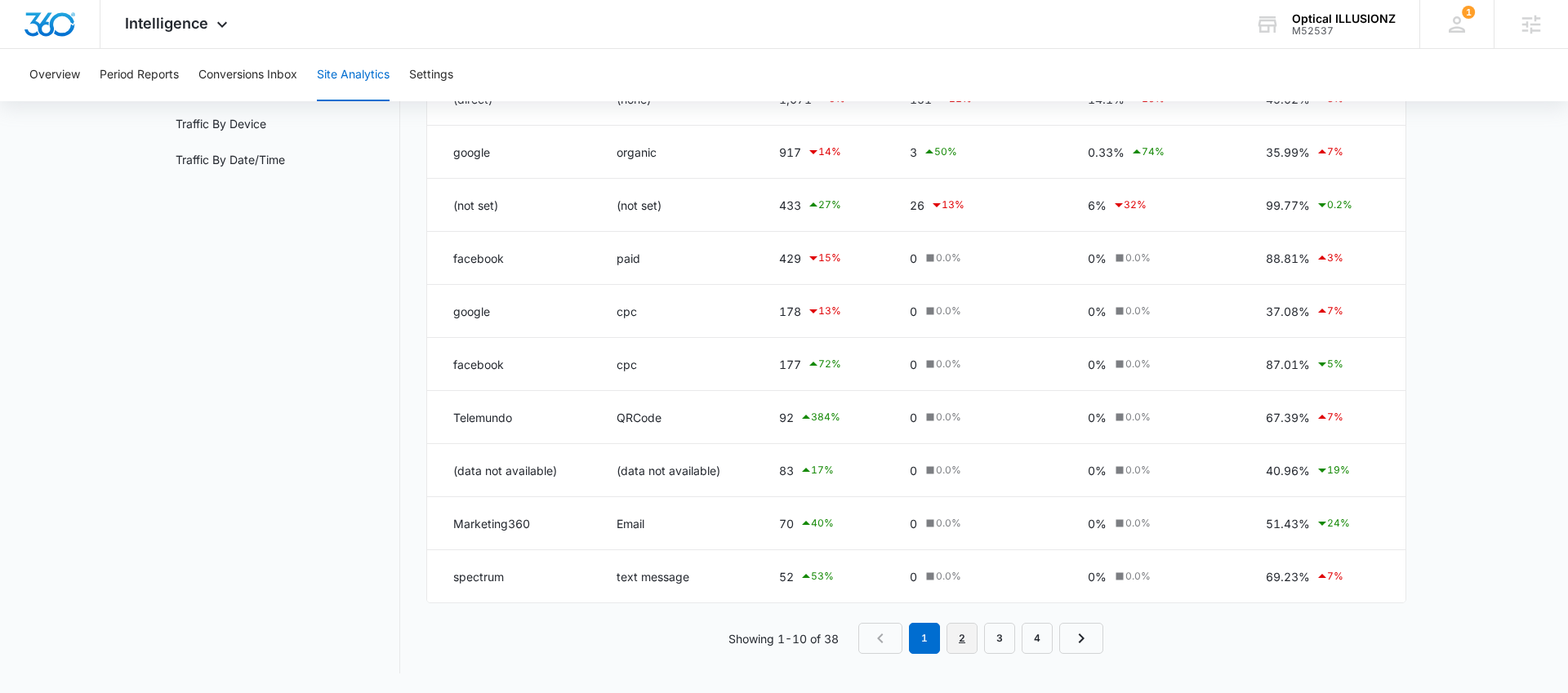
click at [966, 633] on link "2" at bounding box center [962, 639] width 31 height 31
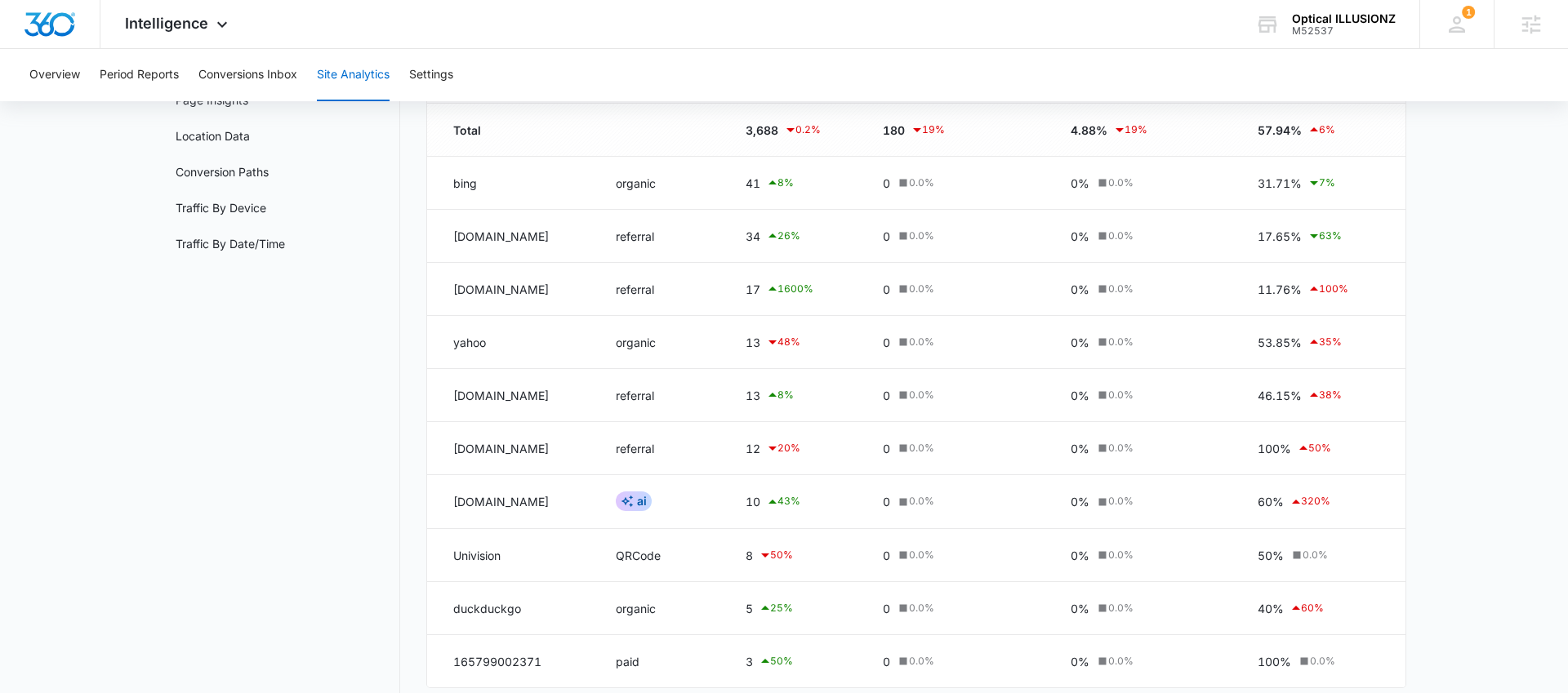
scroll to position [187, 0]
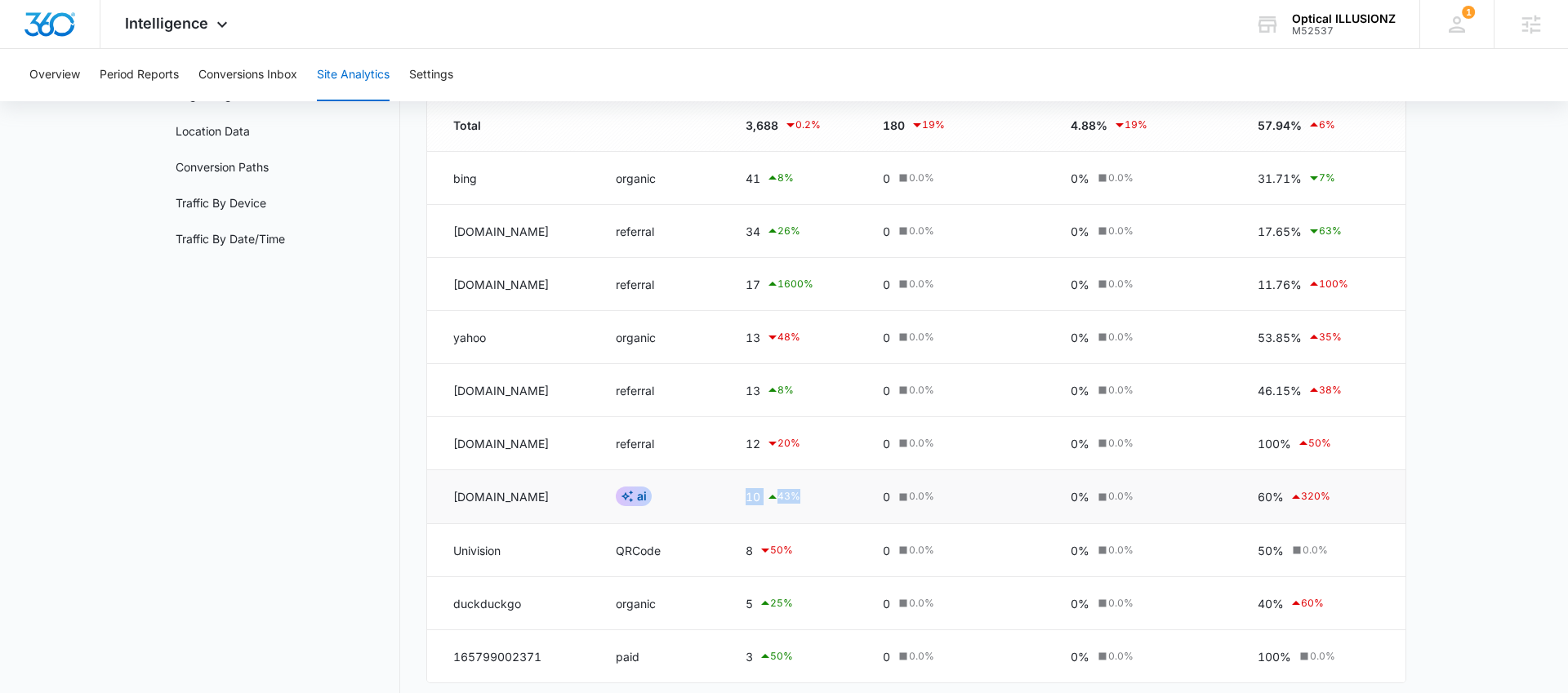
drag, startPoint x: 726, startPoint y: 497, endPoint x: 792, endPoint y: 499, distance: 66.0
click at [792, 499] on td "10 43 %" at bounding box center [794, 497] width 137 height 54
click at [818, 497] on div "10 43 %" at bounding box center [794, 498] width 98 height 20
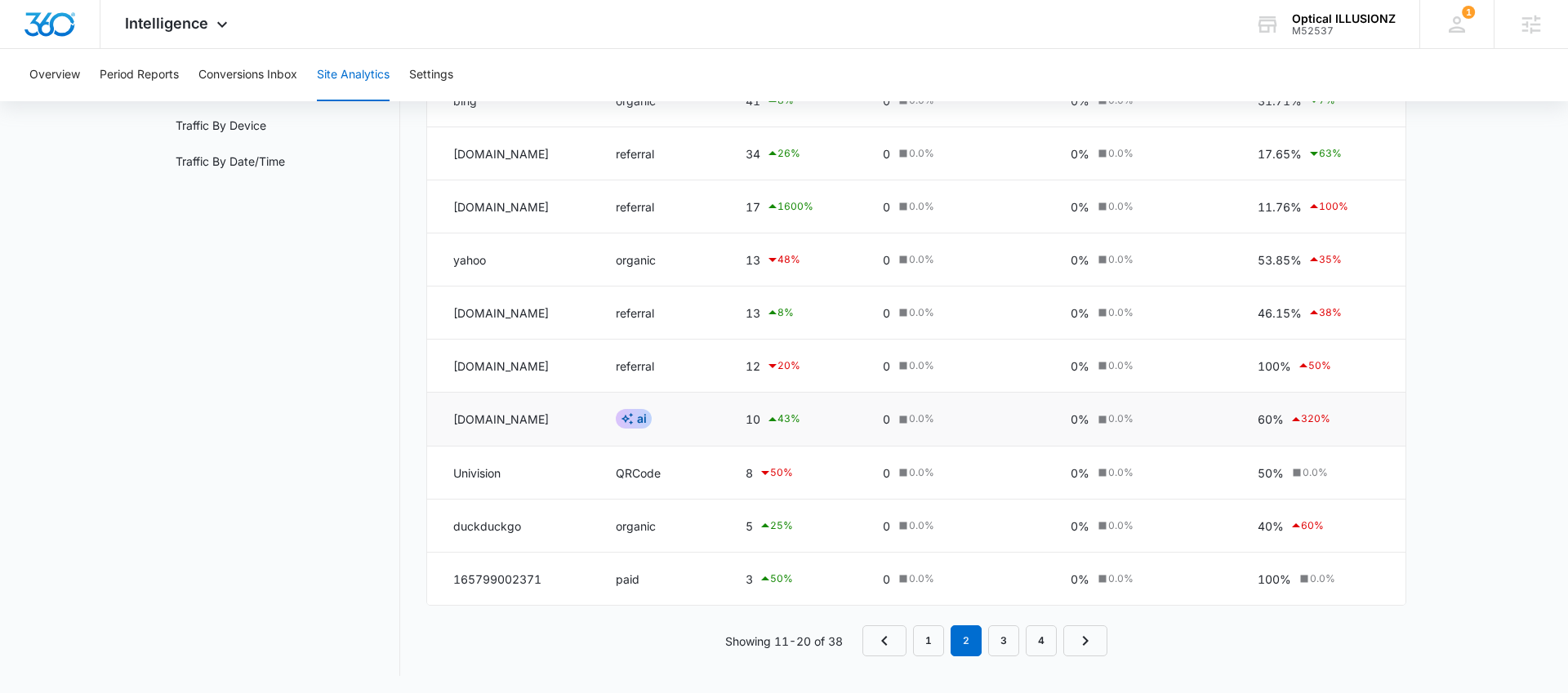
scroll to position [266, 0]
click at [1008, 640] on link "3" at bounding box center [1003, 639] width 31 height 31
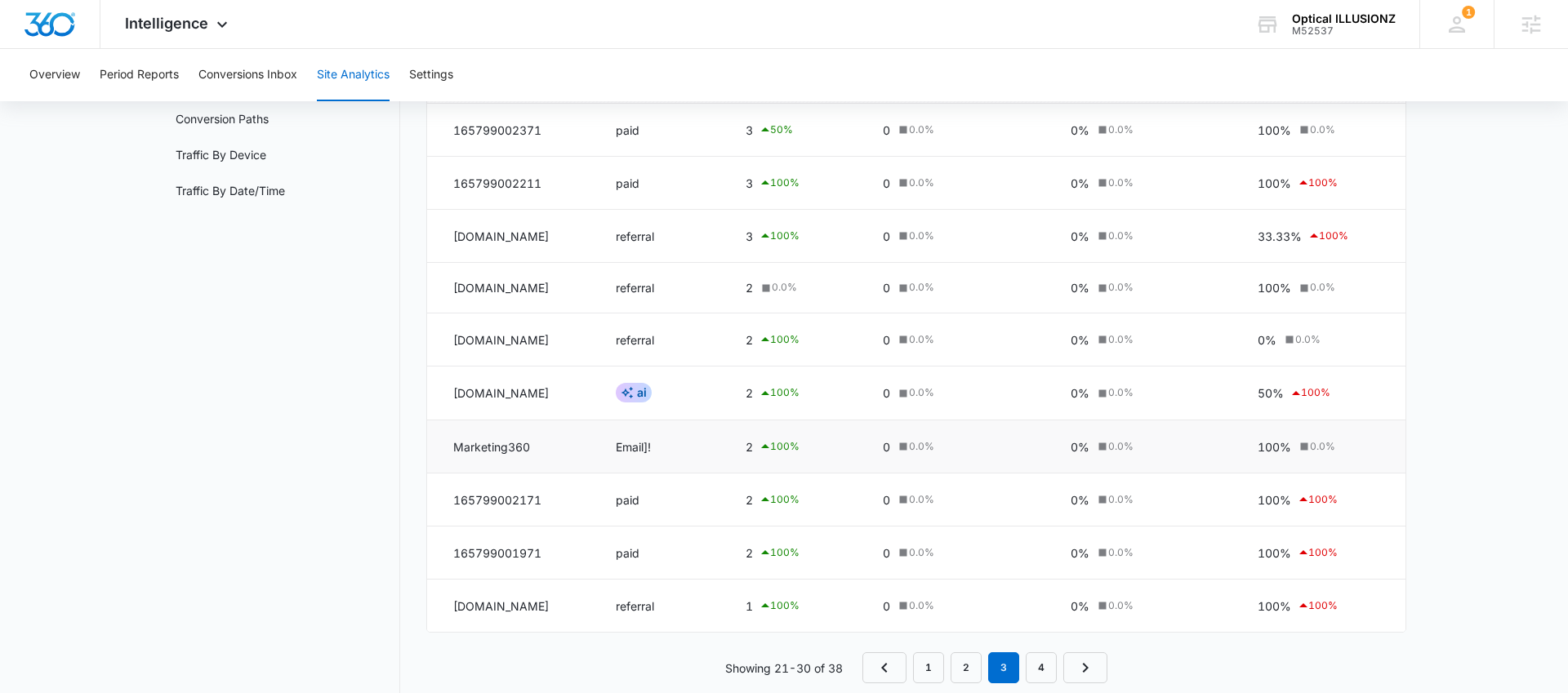
scroll to position [255, 0]
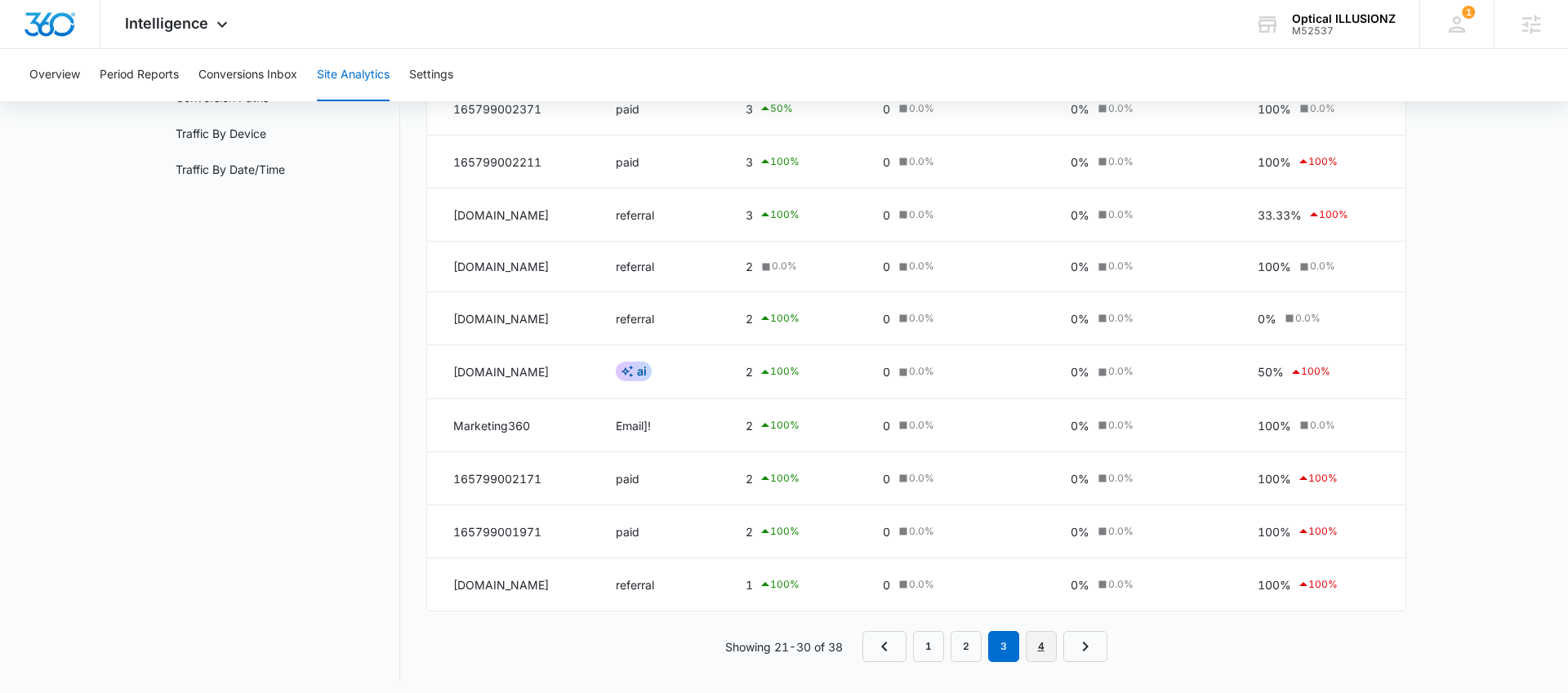
click at [1049, 658] on link "4" at bounding box center [1042, 647] width 31 height 31
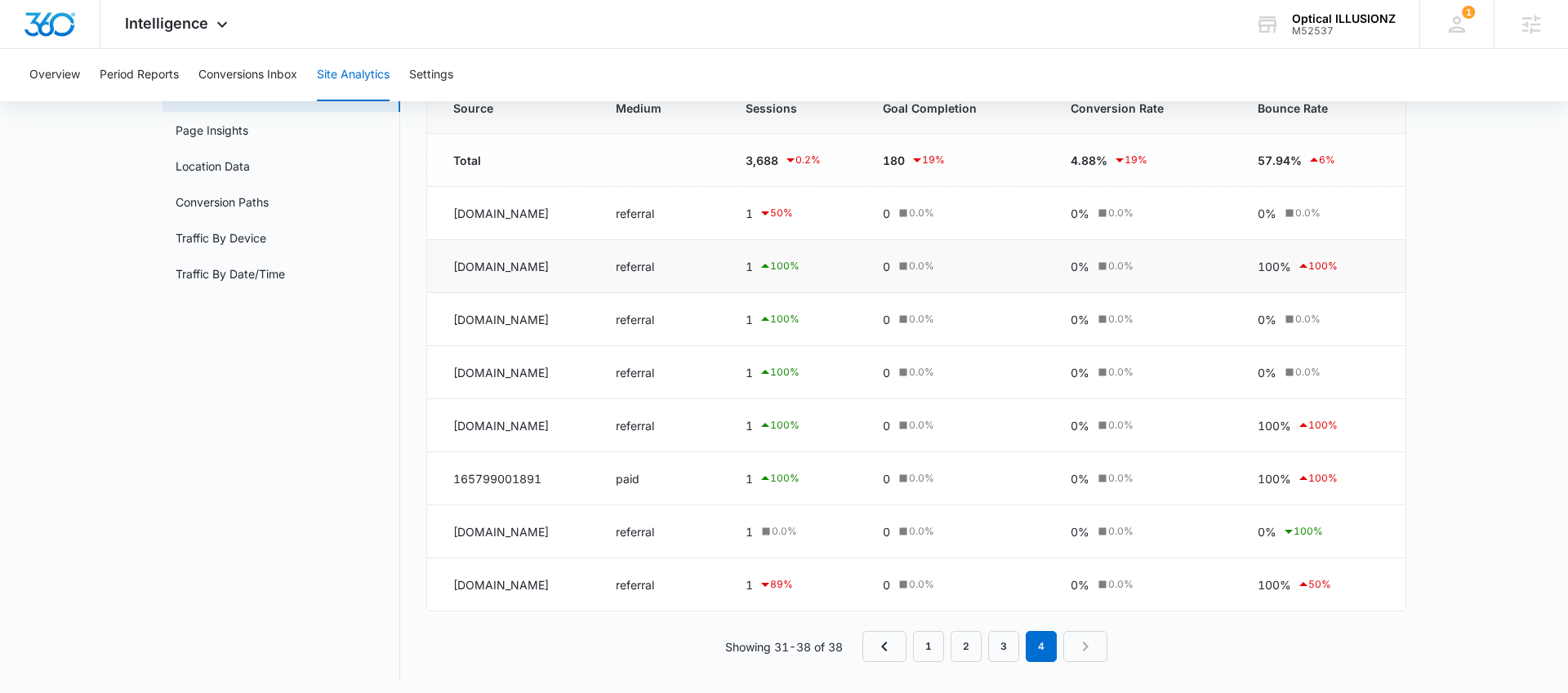
scroll to position [159, 0]
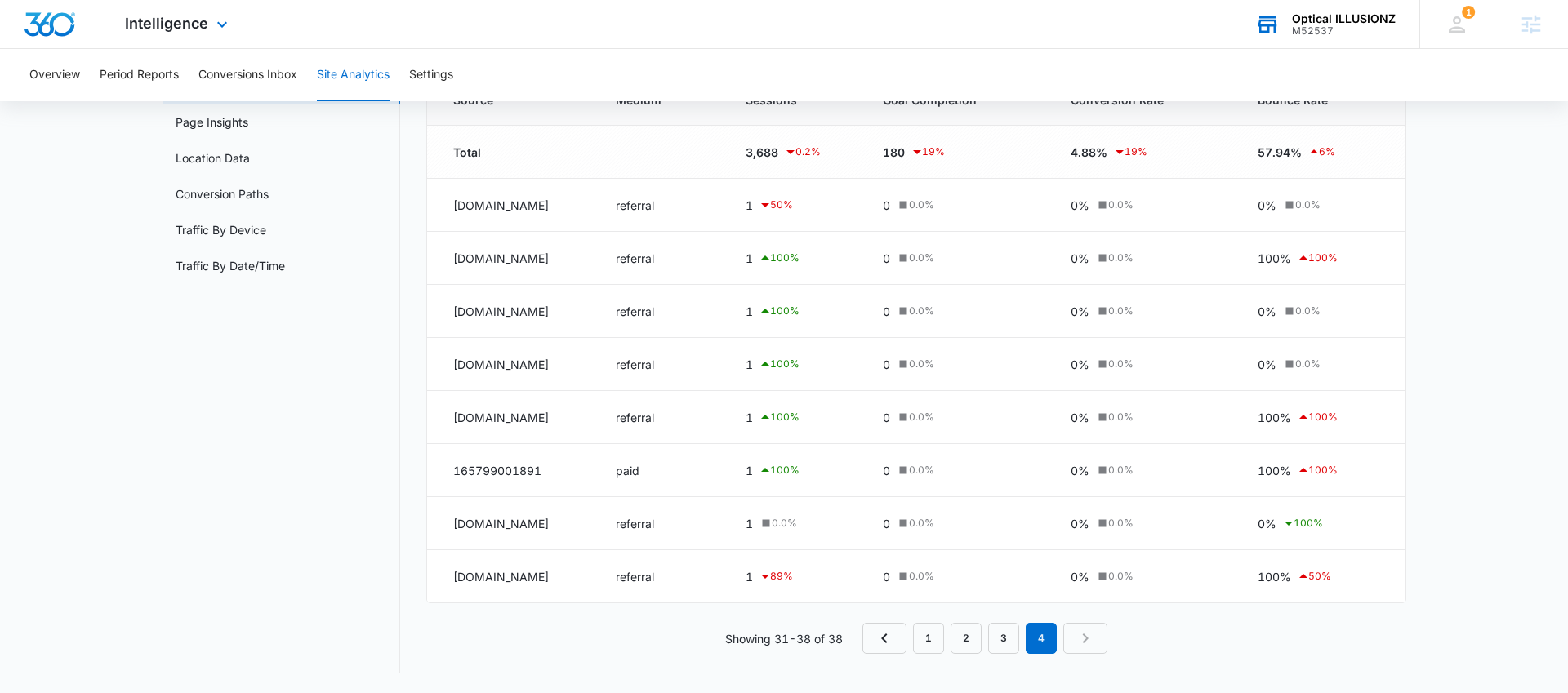
click at [1311, 17] on div "Optical ILLUSIONZ" at bounding box center [1344, 18] width 104 height 13
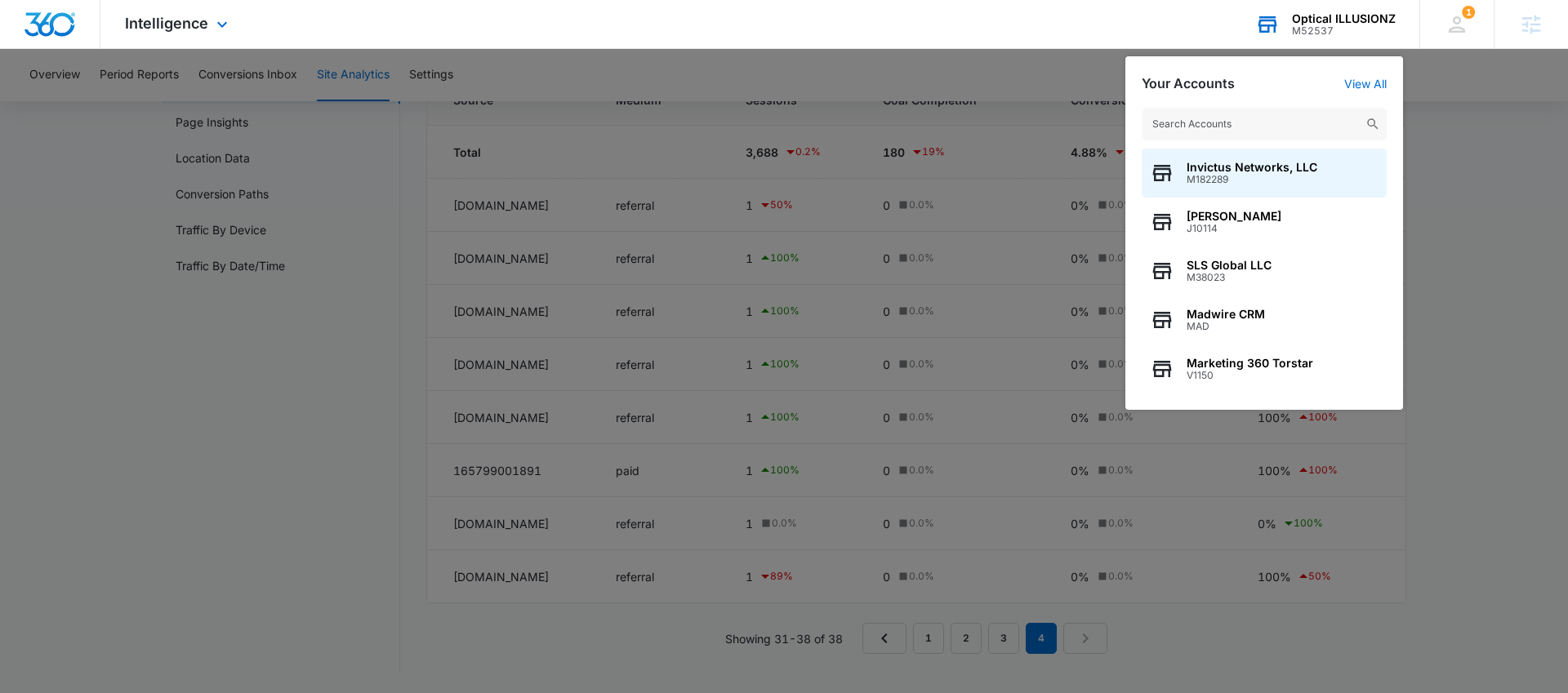
click at [1237, 112] on input "text" at bounding box center [1265, 124] width 245 height 32
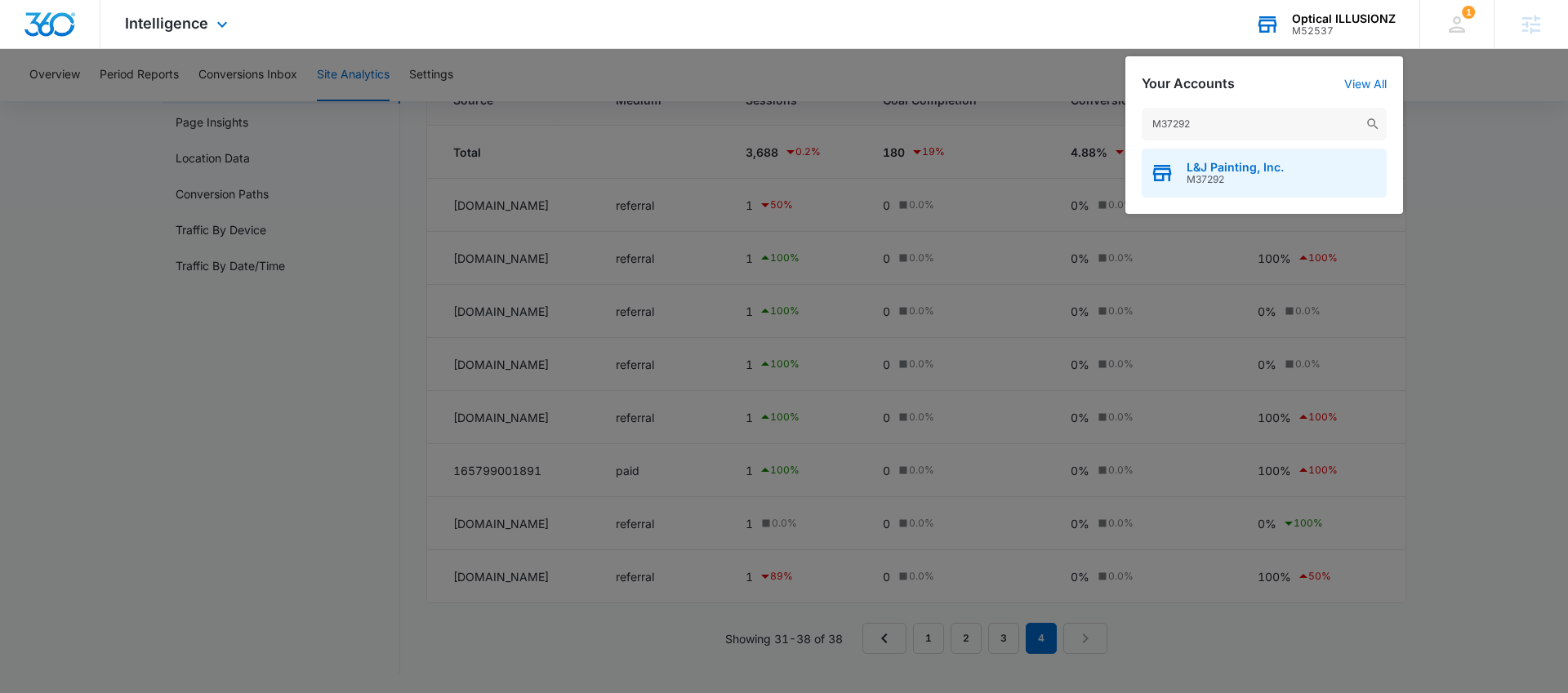
type input "M37292"
click at [1279, 191] on div "L&J Painting, Inc. M37292" at bounding box center [1265, 173] width 245 height 49
